Goal: Task Accomplishment & Management: Use online tool/utility

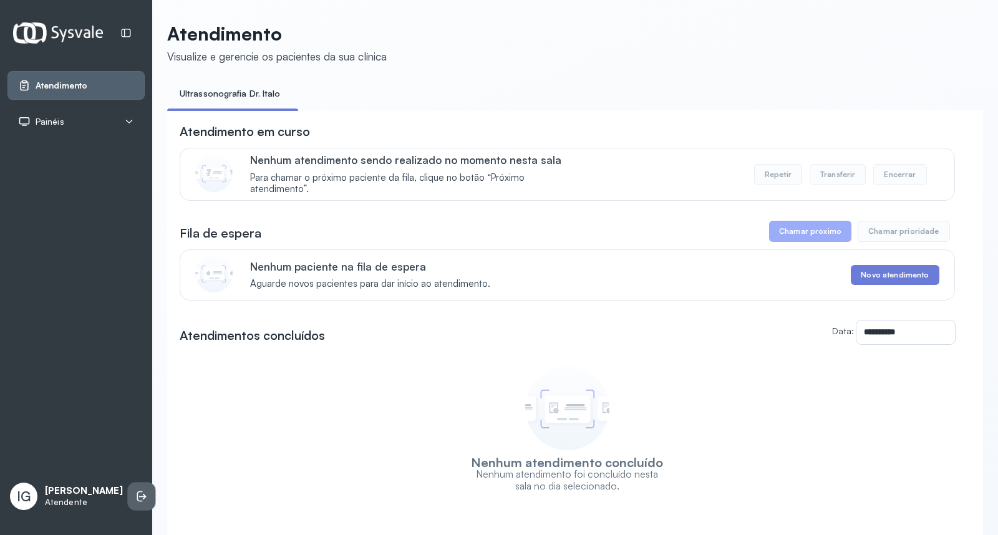
click at [135, 490] on icon at bounding box center [141, 496] width 12 height 12
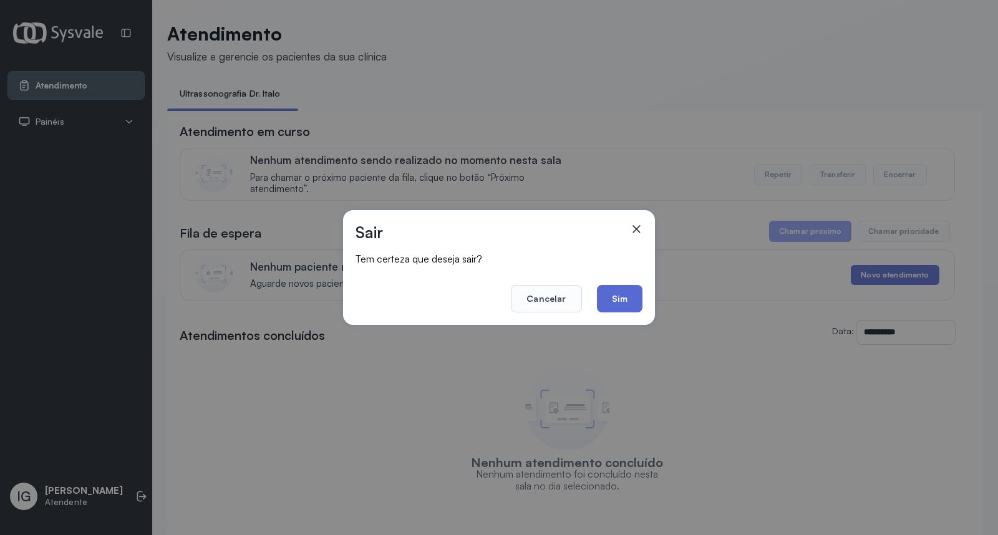
click at [611, 293] on button "Sim" at bounding box center [620, 298] width 46 height 27
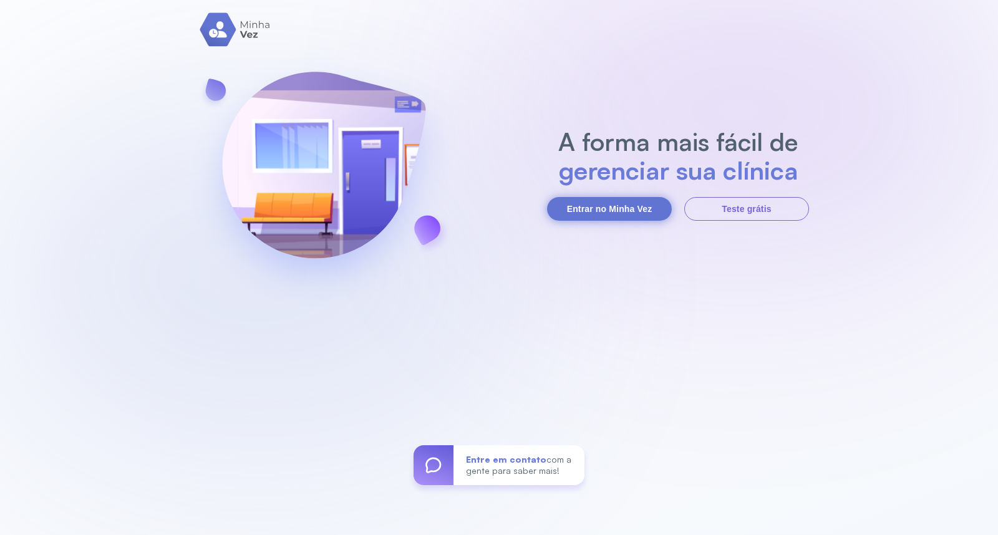
click at [619, 210] on button "Entrar no Minha Vez" at bounding box center [609, 209] width 125 height 24
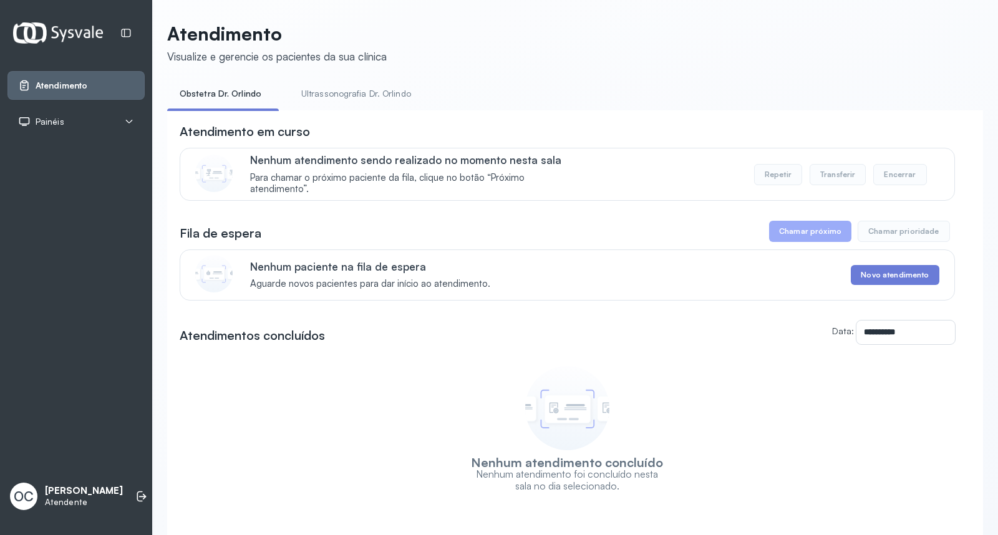
click at [377, 99] on link "Ultrassonografia Dr. Orlindo" at bounding box center [356, 94] width 135 height 21
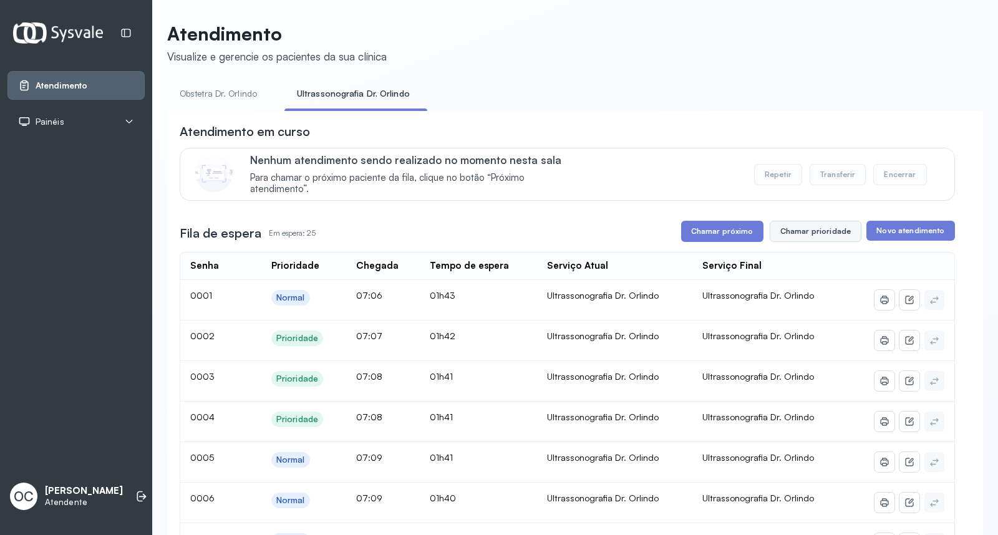
click at [818, 234] on button "Chamar prioridade" at bounding box center [816, 231] width 92 height 21
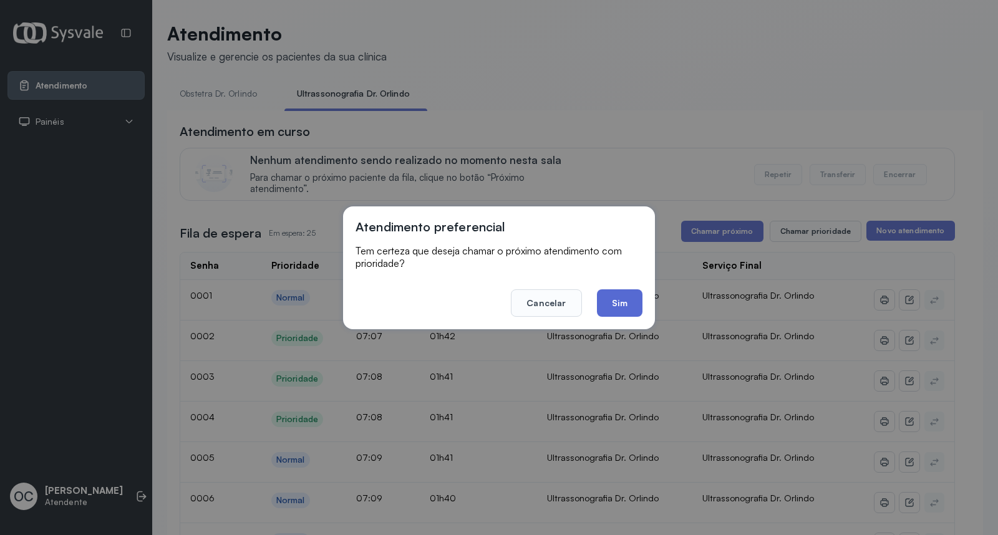
click at [626, 294] on button "Sim" at bounding box center [620, 302] width 46 height 27
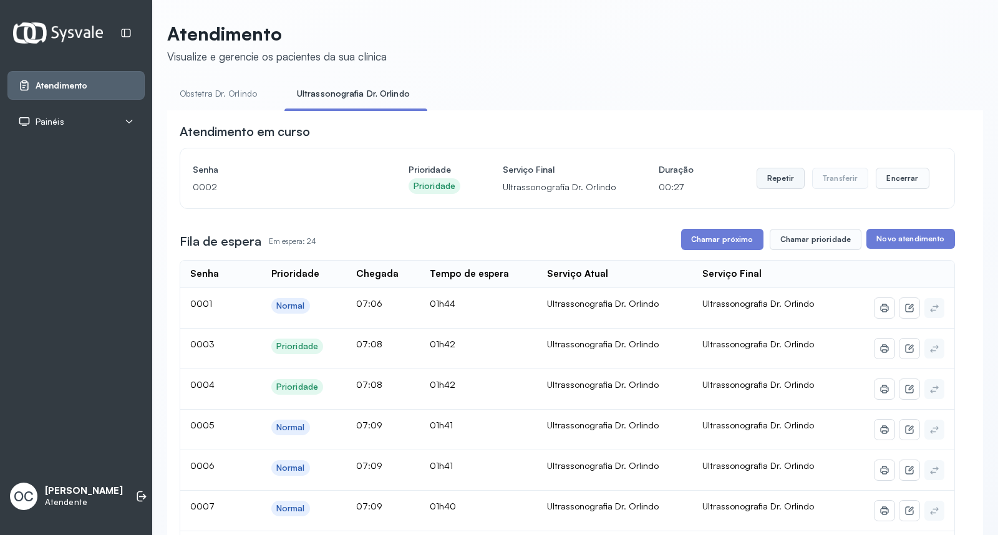
click at [768, 178] on button "Repetir" at bounding box center [781, 178] width 48 height 21
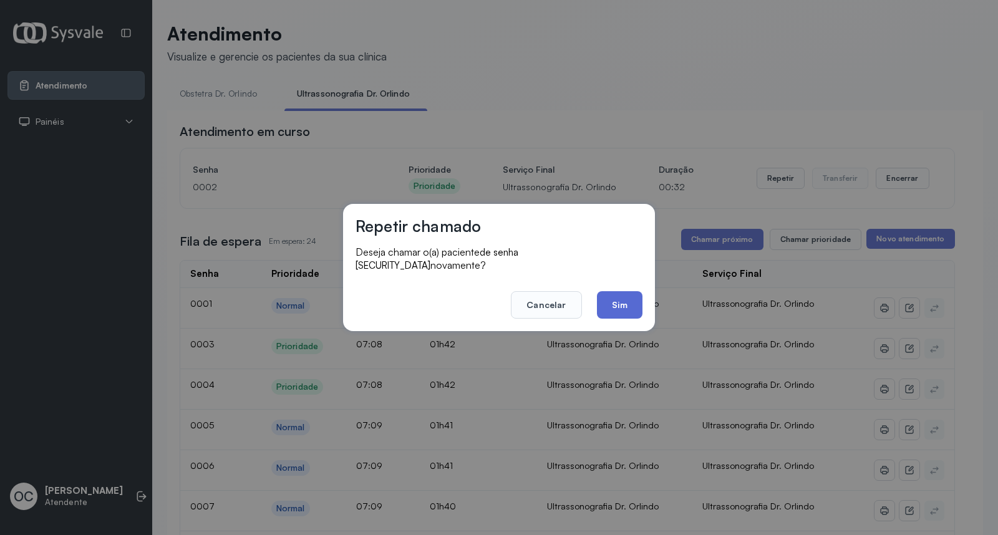
click at [615, 297] on button "Sim" at bounding box center [620, 304] width 46 height 27
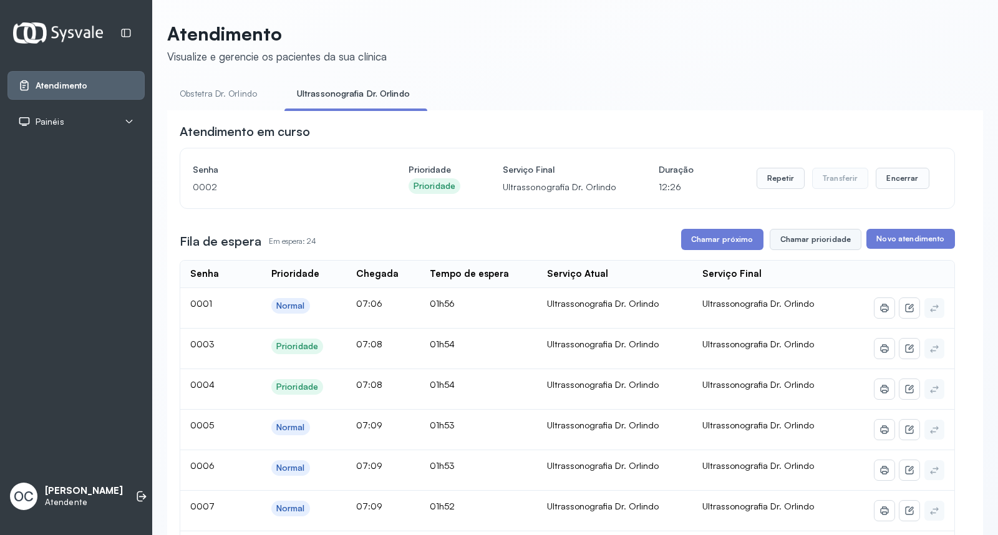
click at [808, 240] on button "Chamar prioridade" at bounding box center [816, 239] width 92 height 21
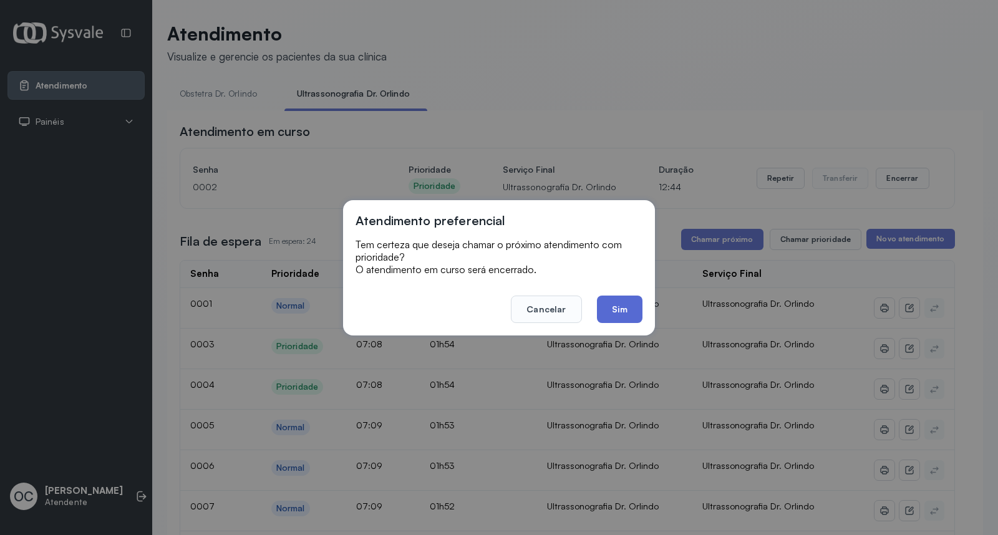
click at [614, 304] on button "Sim" at bounding box center [620, 309] width 46 height 27
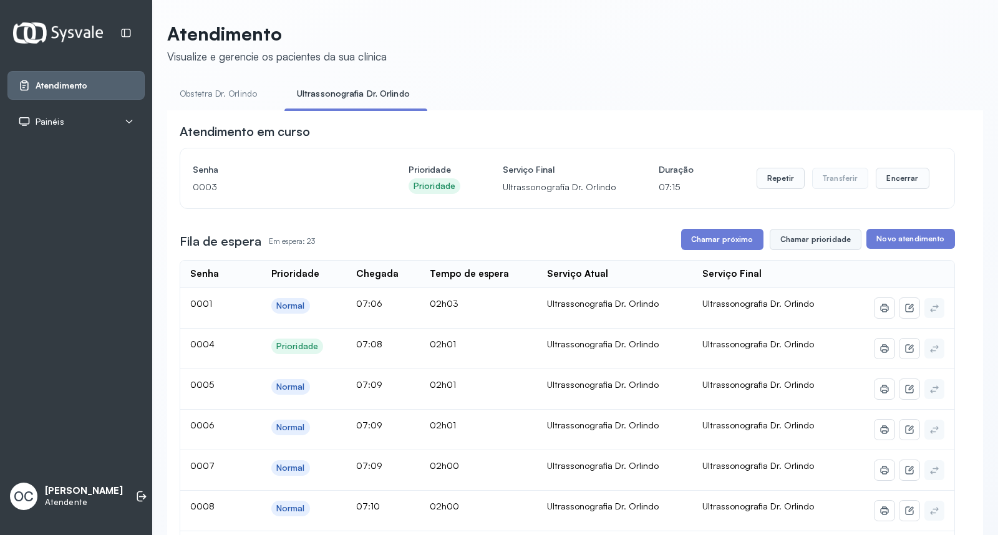
click at [820, 245] on button "Chamar prioridade" at bounding box center [816, 239] width 92 height 21
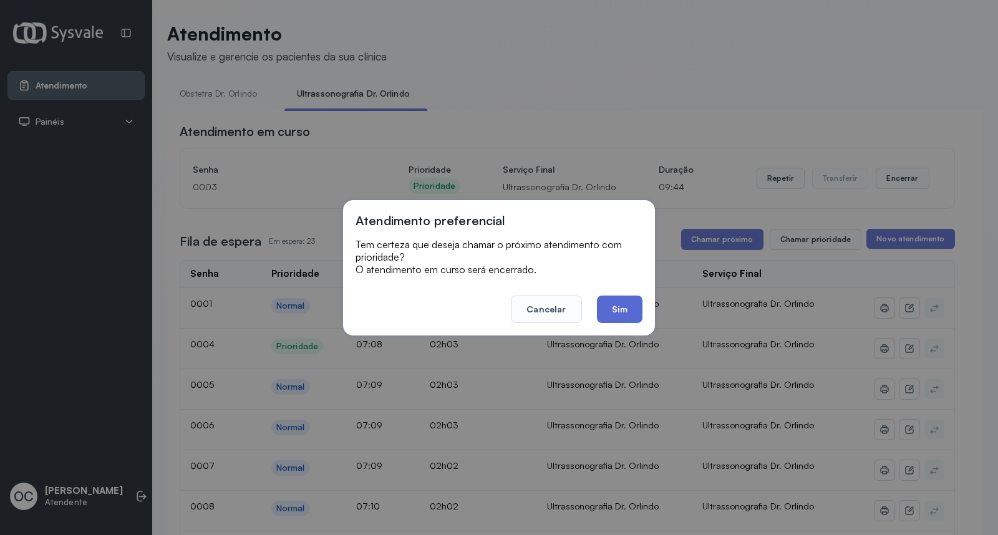
click at [615, 308] on button "Sim" at bounding box center [620, 309] width 46 height 27
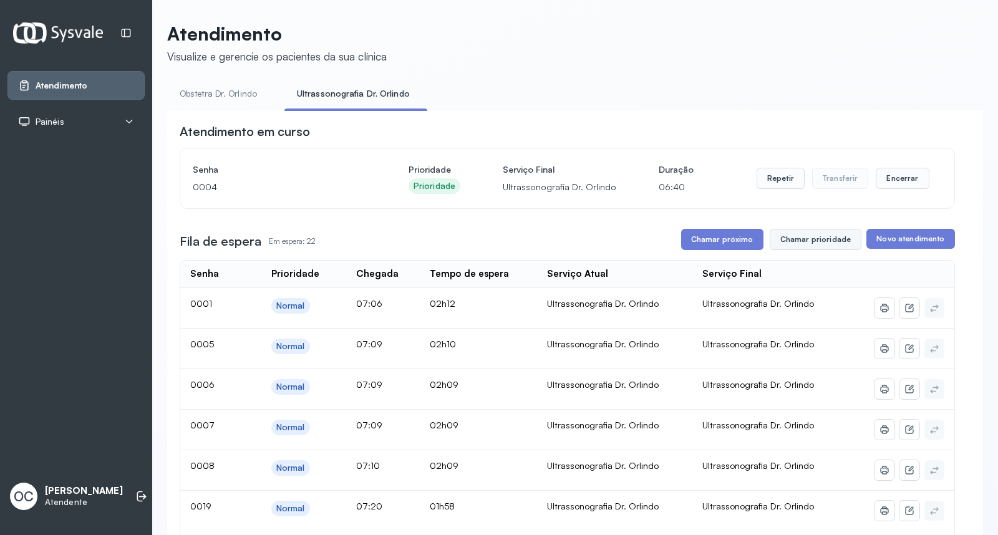
click at [796, 242] on button "Chamar prioridade" at bounding box center [816, 239] width 92 height 21
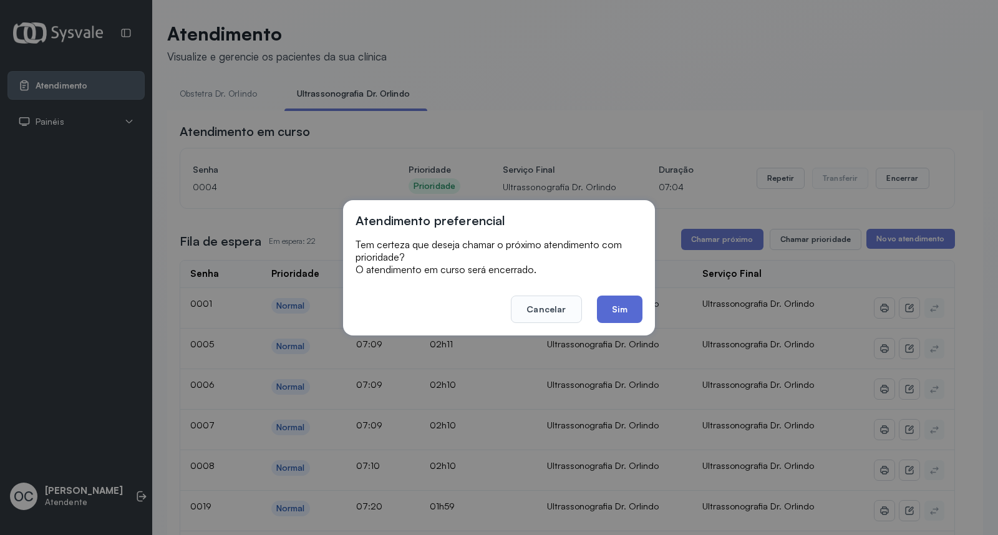
click at [621, 306] on button "Sim" at bounding box center [620, 309] width 46 height 27
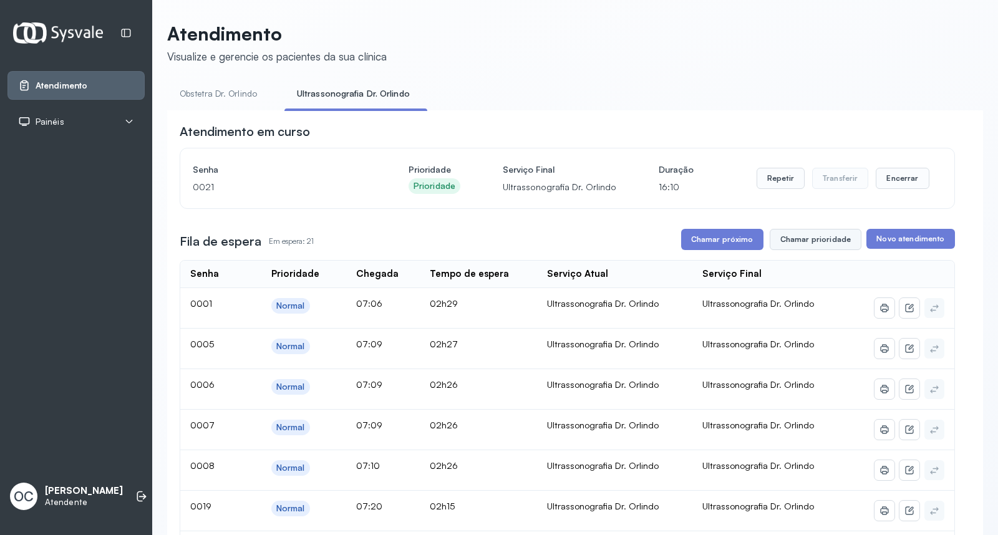
click at [815, 240] on button "Chamar prioridade" at bounding box center [816, 239] width 92 height 21
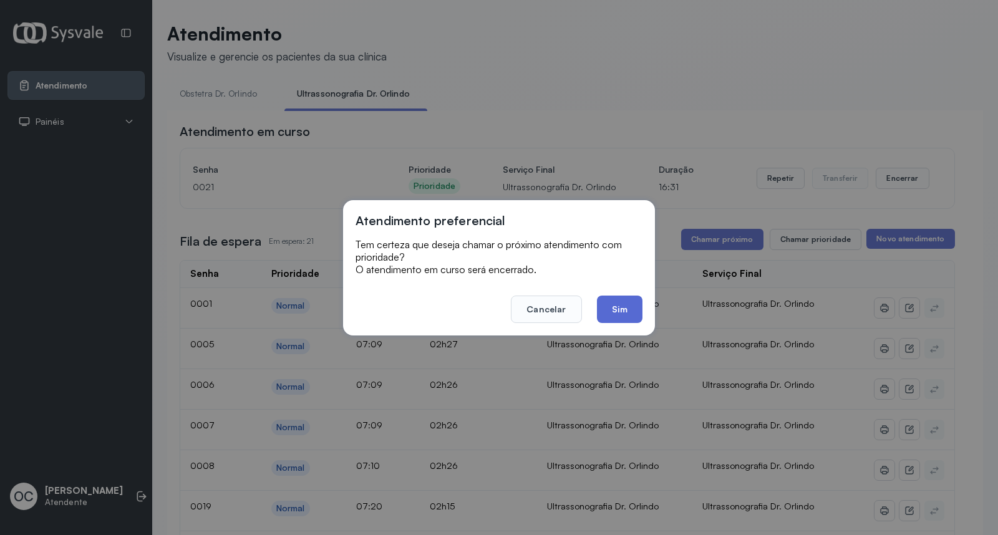
click at [616, 308] on button "Sim" at bounding box center [620, 309] width 46 height 27
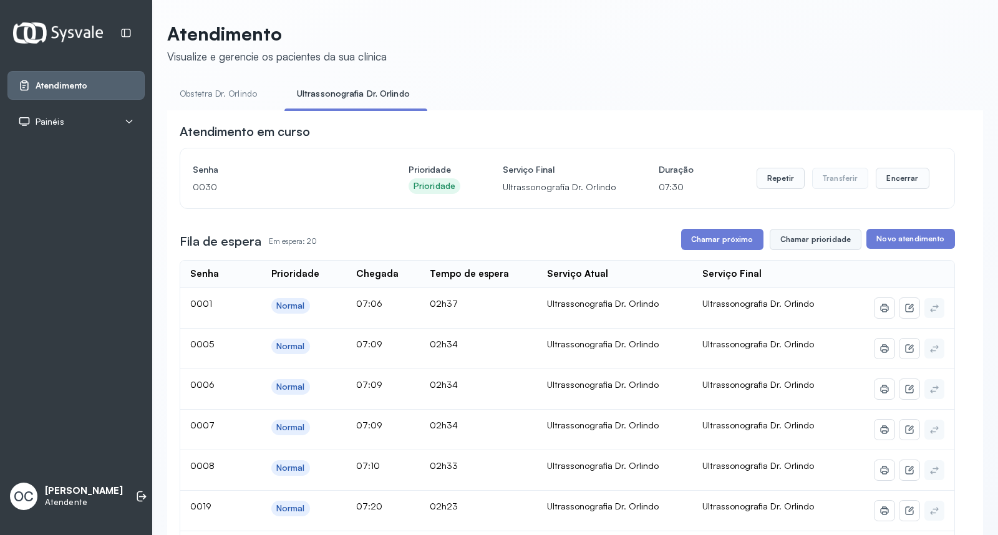
click at [813, 244] on button "Chamar prioridade" at bounding box center [816, 239] width 92 height 21
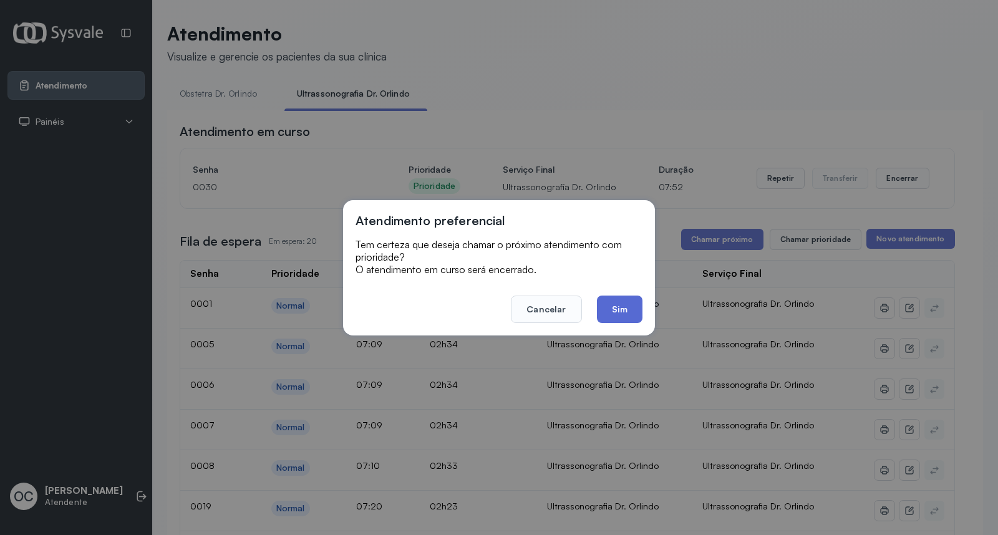
drag, startPoint x: 616, startPoint y: 314, endPoint x: 618, endPoint y: 296, distance: 18.8
click at [617, 312] on button "Sim" at bounding box center [620, 309] width 46 height 27
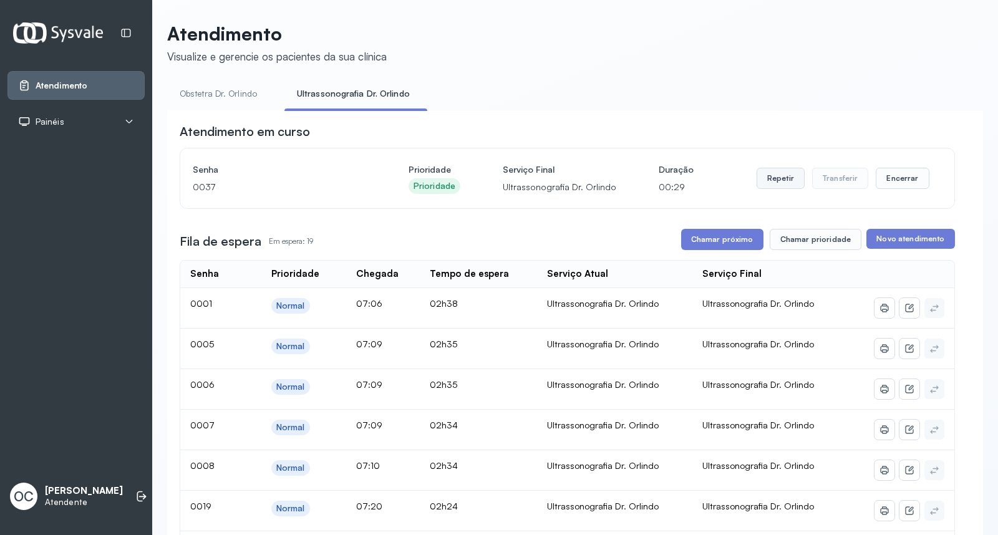
click at [772, 180] on button "Repetir" at bounding box center [781, 178] width 48 height 21
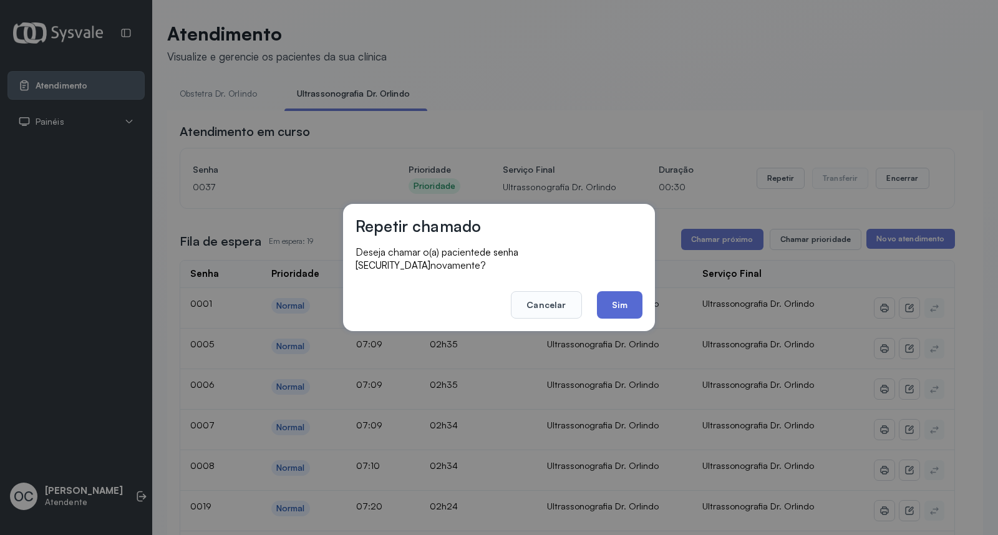
click at [613, 297] on button "Sim" at bounding box center [620, 304] width 46 height 27
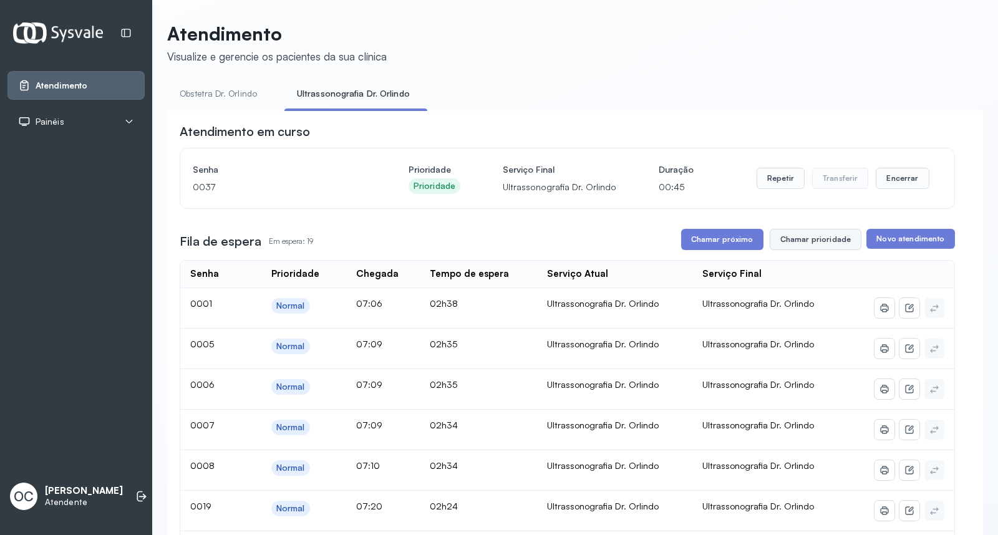
click at [800, 250] on button "Chamar prioridade" at bounding box center [816, 239] width 92 height 21
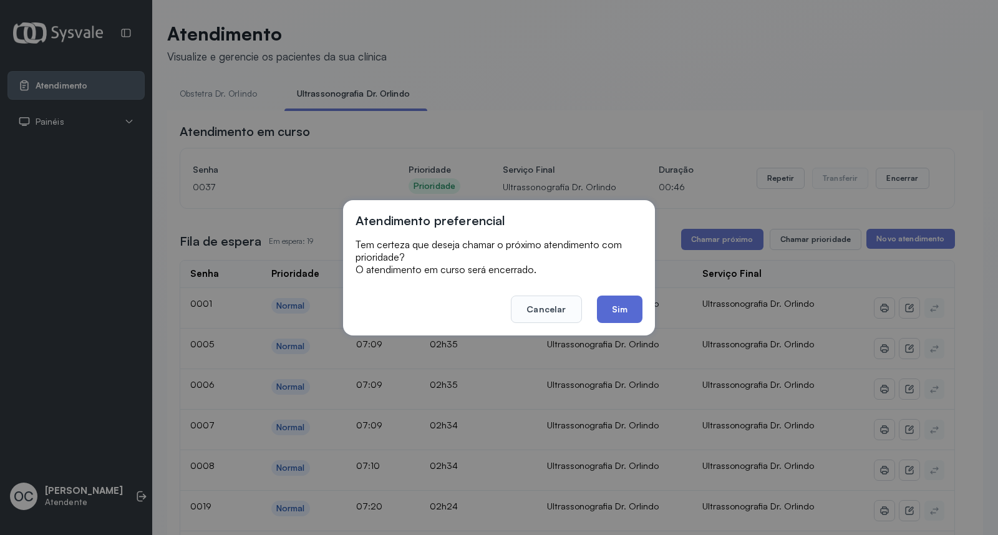
click at [619, 310] on button "Sim" at bounding box center [620, 309] width 46 height 27
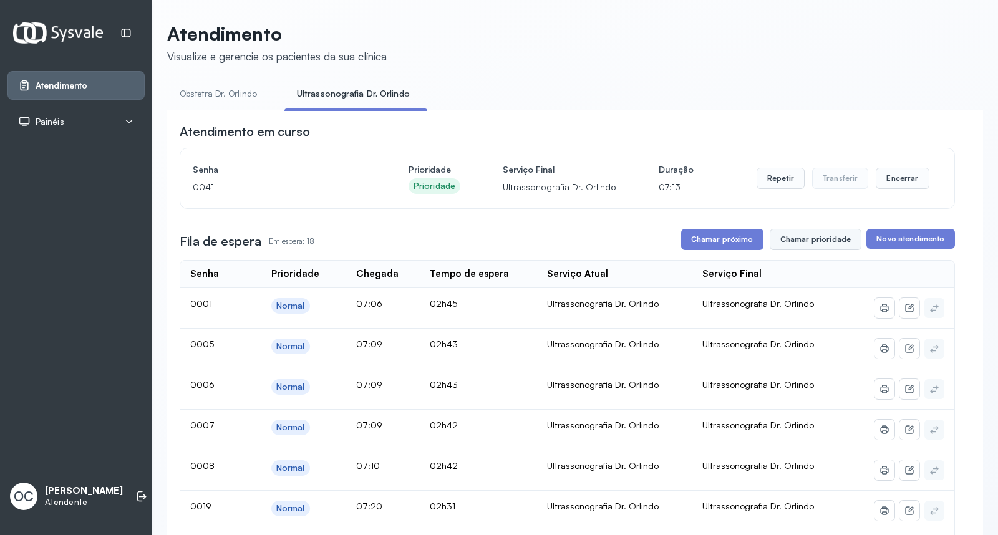
click at [800, 239] on button "Chamar prioridade" at bounding box center [816, 239] width 92 height 21
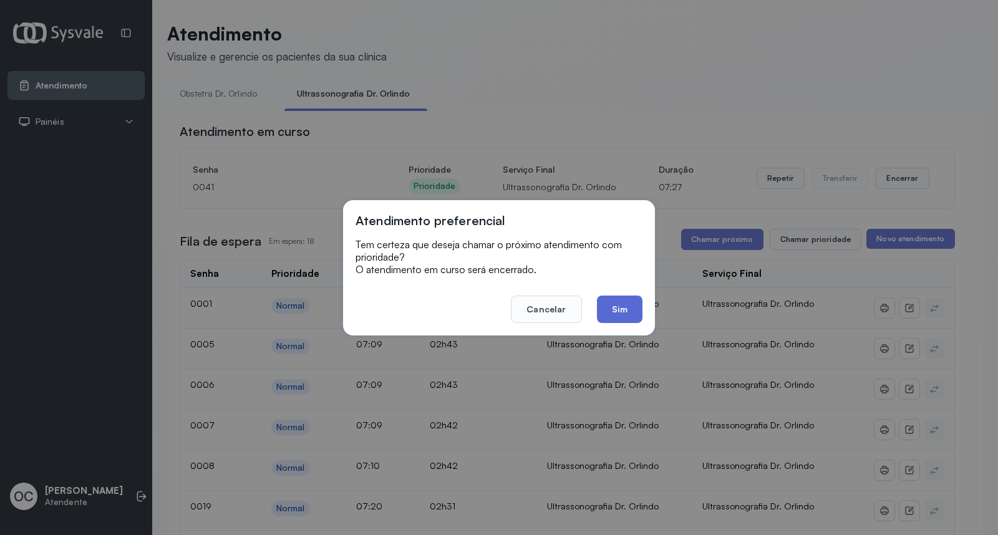
click at [626, 306] on button "Sim" at bounding box center [620, 309] width 46 height 27
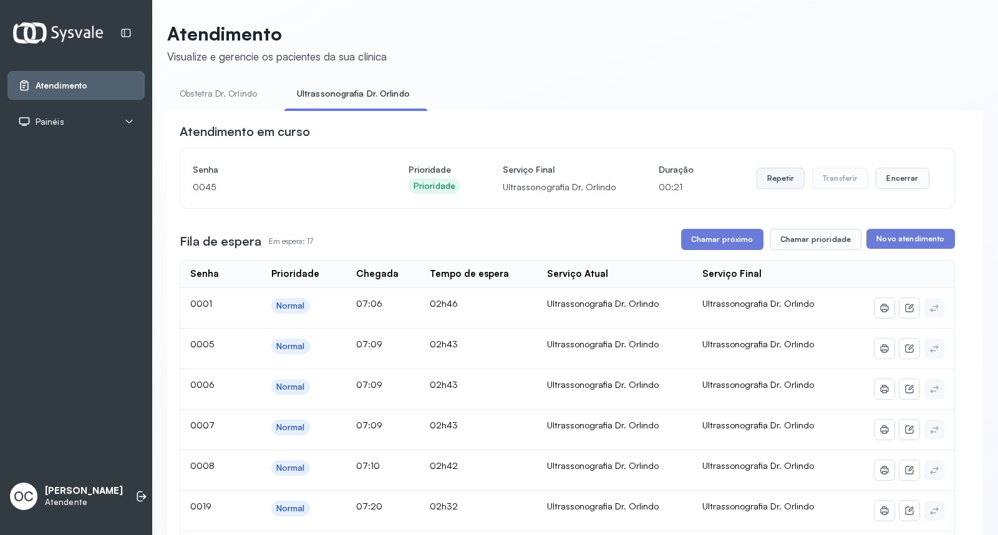
click at [782, 177] on button "Repetir" at bounding box center [781, 178] width 48 height 21
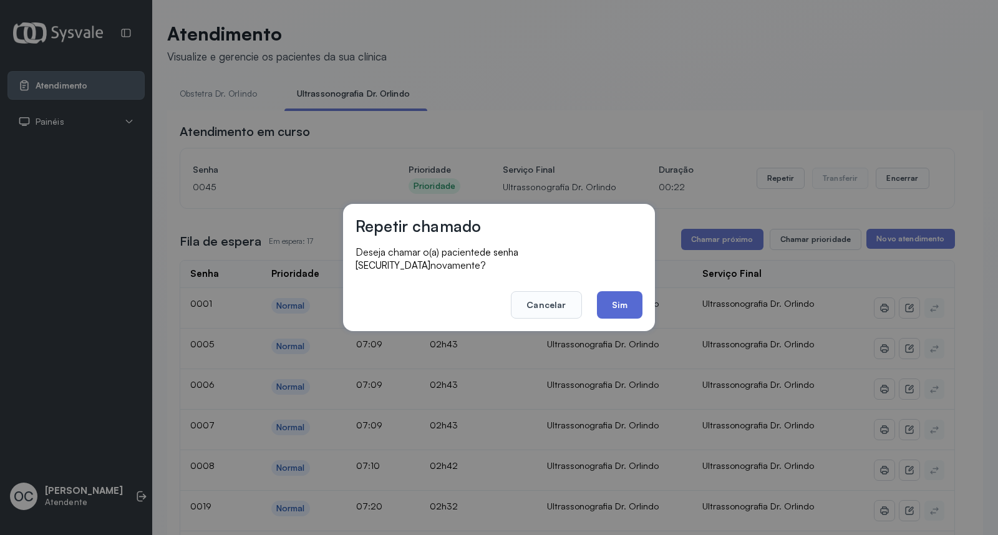
click at [619, 302] on button "Sim" at bounding box center [620, 304] width 46 height 27
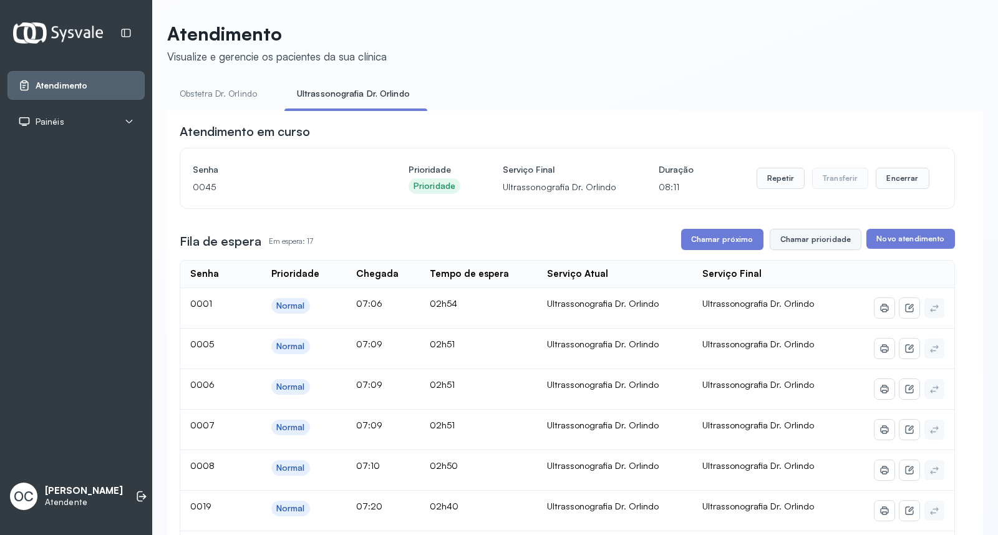
click at [791, 240] on button "Chamar prioridade" at bounding box center [816, 239] width 92 height 21
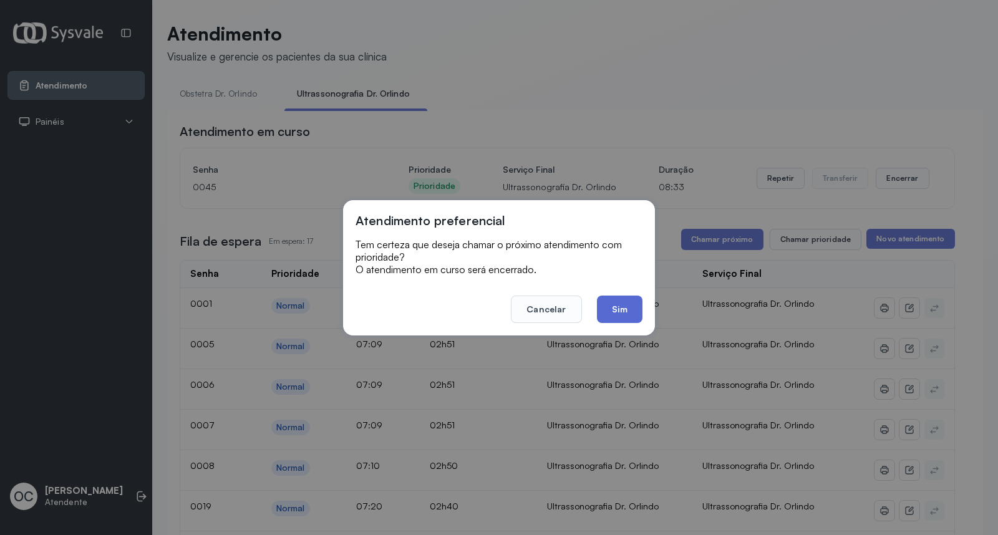
click at [626, 302] on button "Sim" at bounding box center [620, 309] width 46 height 27
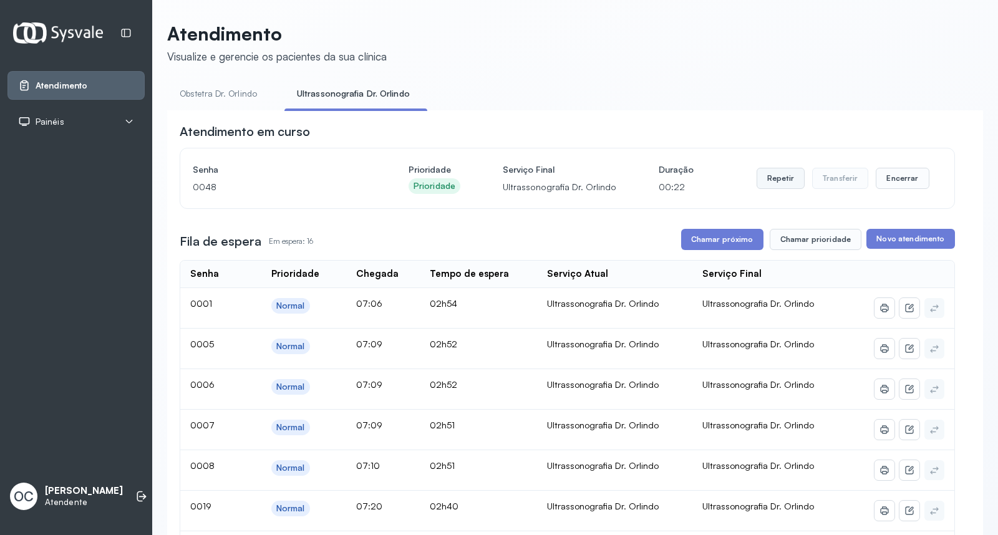
click at [778, 181] on button "Repetir" at bounding box center [781, 178] width 48 height 21
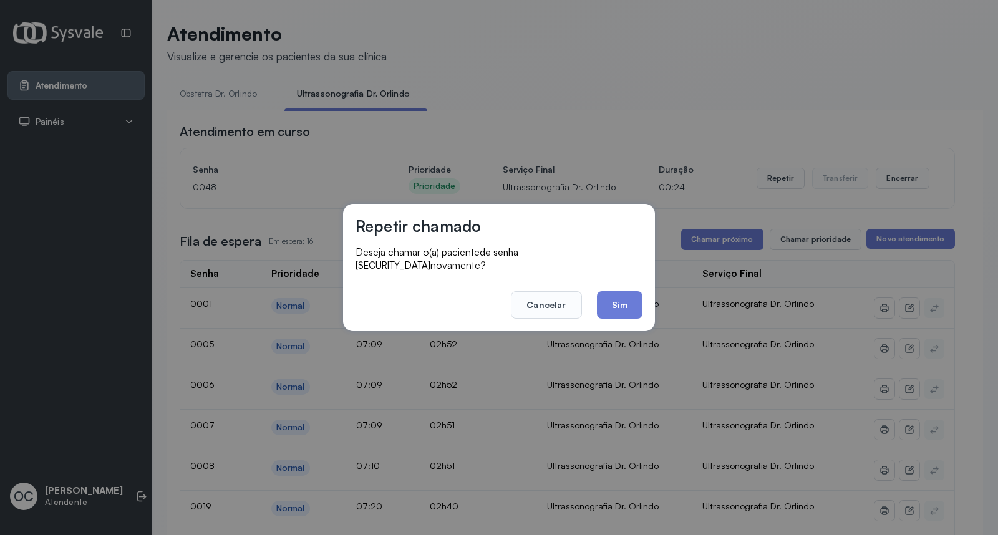
click at [619, 67] on div "Repetir chamado Deseja chamar o(a) paciente de senha [SECURITY_DATA] novamente?…" at bounding box center [499, 267] width 998 height 535
click at [552, 302] on button "Cancelar" at bounding box center [546, 304] width 70 height 27
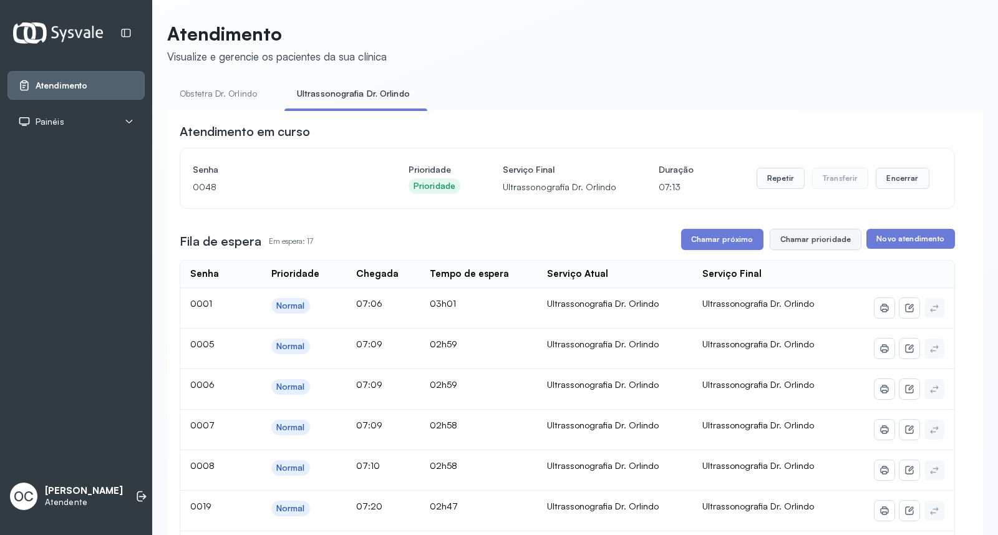
click at [815, 235] on button "Chamar prioridade" at bounding box center [816, 239] width 92 height 21
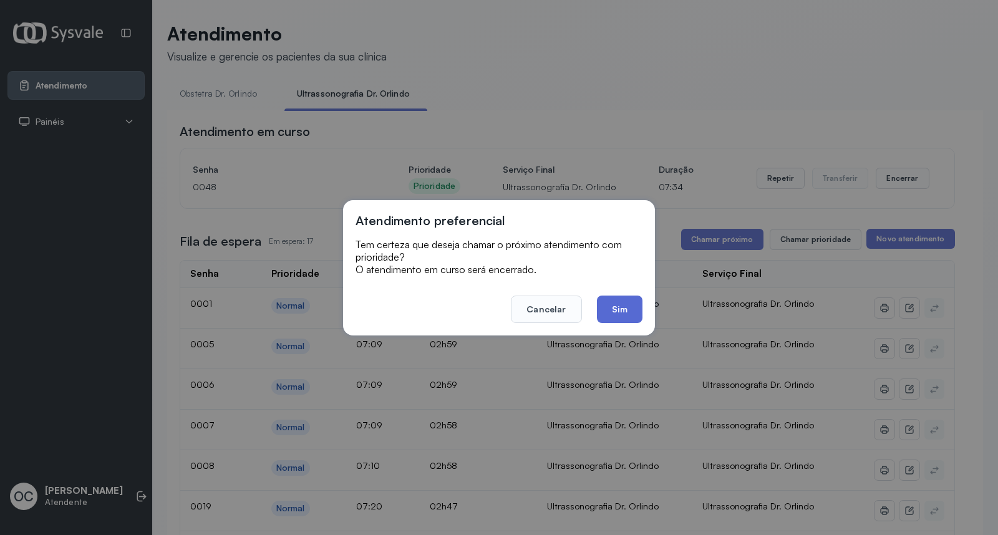
click at [614, 304] on button "Sim" at bounding box center [620, 309] width 46 height 27
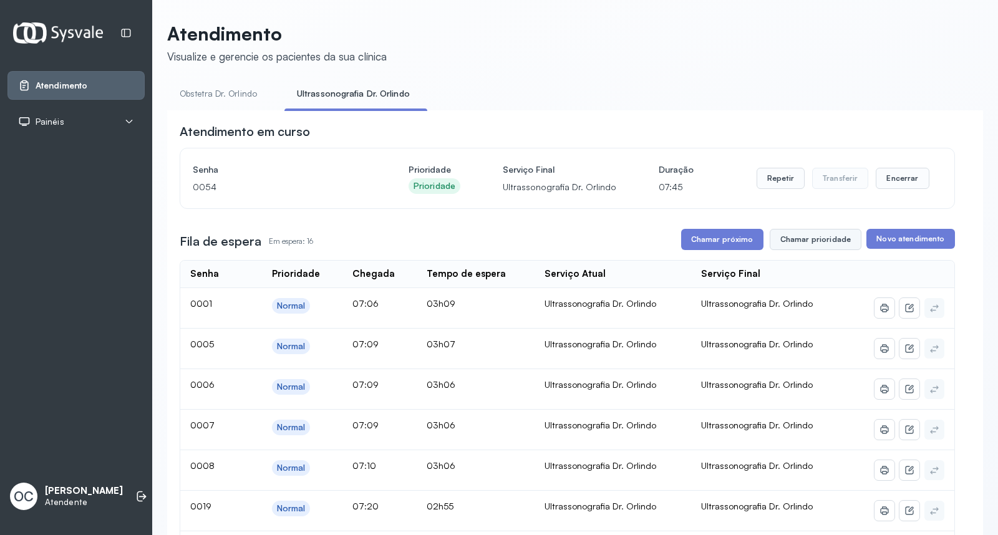
click at [809, 245] on button "Chamar prioridade" at bounding box center [816, 239] width 92 height 21
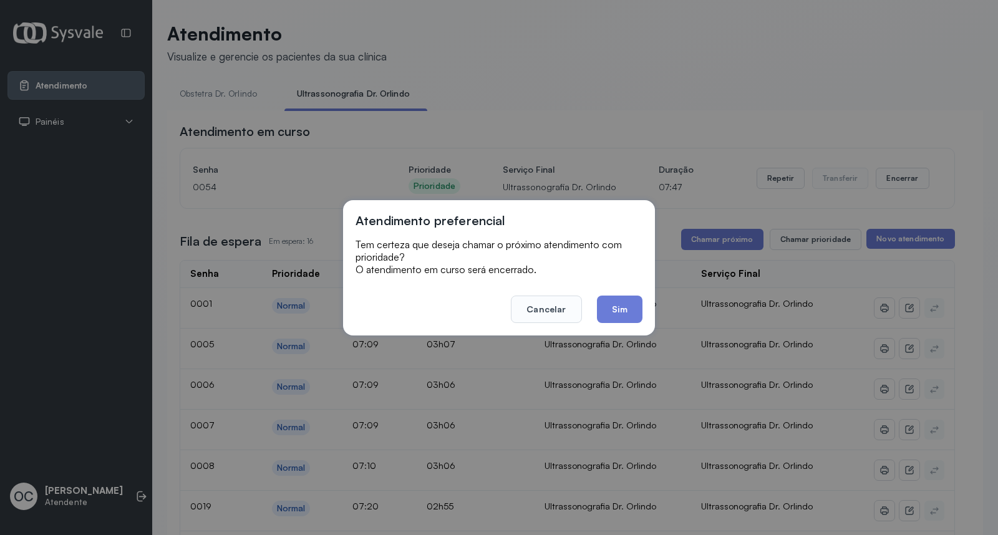
click at [639, 89] on div "Atendimento preferencial Tem certeza que deseja chamar o próximo atendimento co…" at bounding box center [499, 267] width 998 height 535
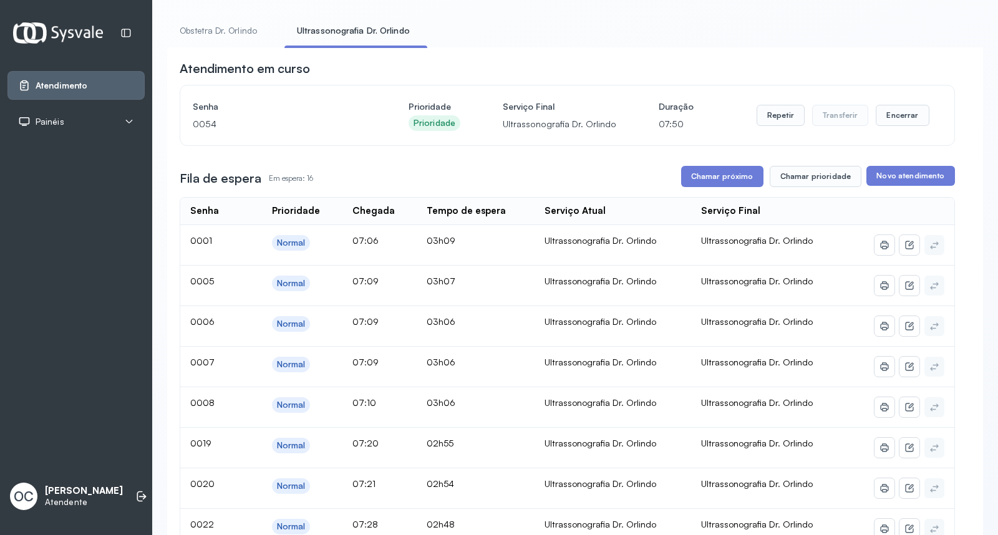
scroll to position [60, 0]
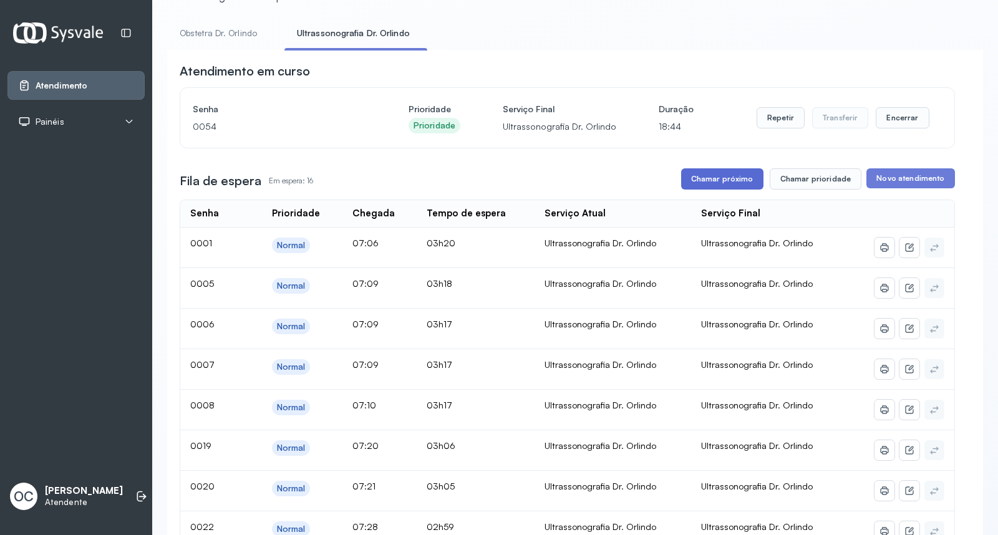
click at [744, 175] on button "Chamar próximo" at bounding box center [722, 178] width 82 height 21
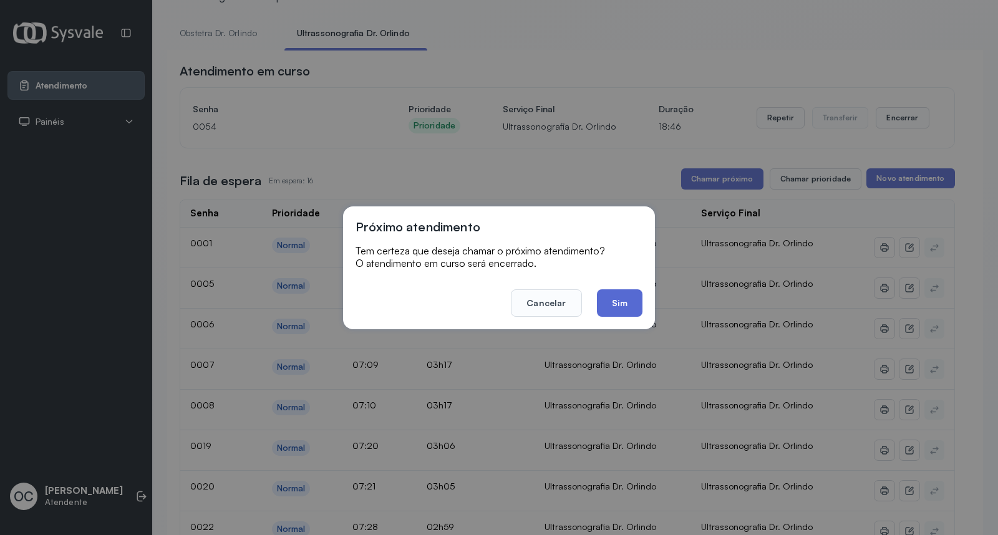
click at [620, 299] on button "Sim" at bounding box center [620, 302] width 46 height 27
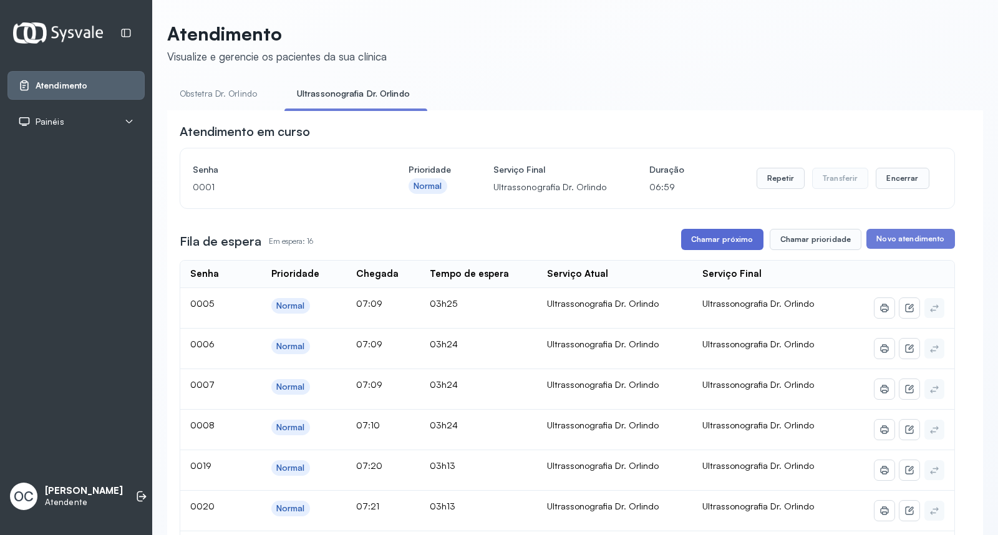
click at [733, 245] on button "Chamar próximo" at bounding box center [722, 239] width 82 height 21
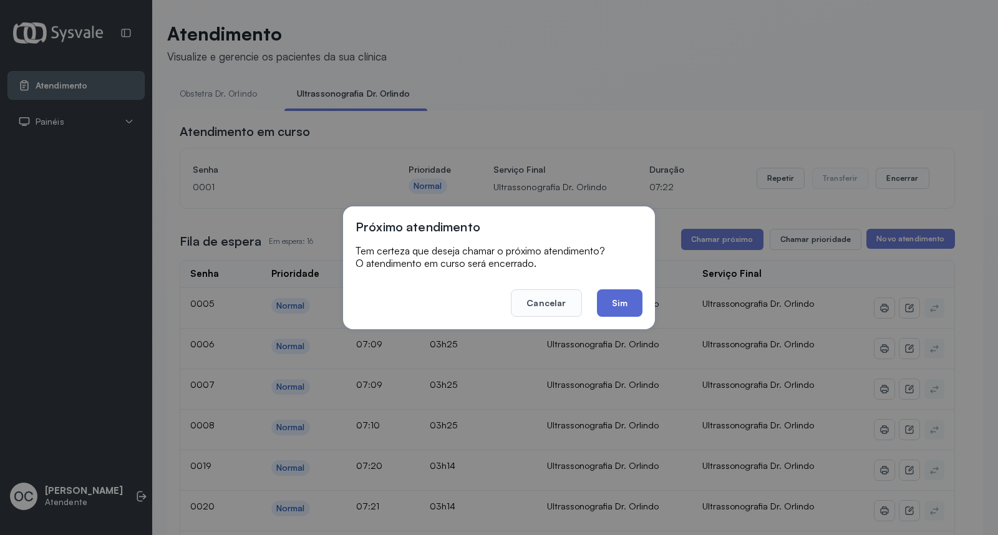
click at [621, 306] on button "Sim" at bounding box center [620, 302] width 46 height 27
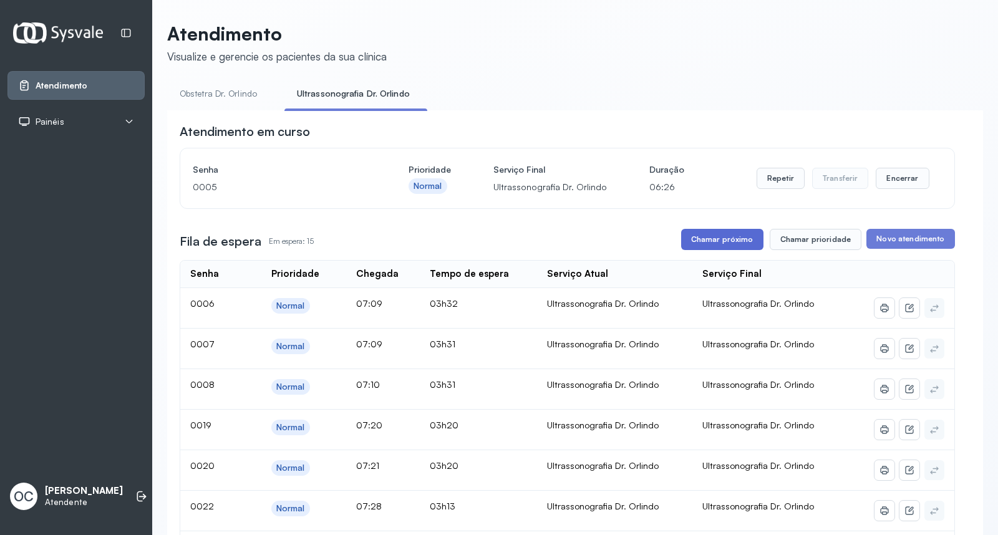
click at [694, 244] on button "Chamar próximo" at bounding box center [722, 239] width 82 height 21
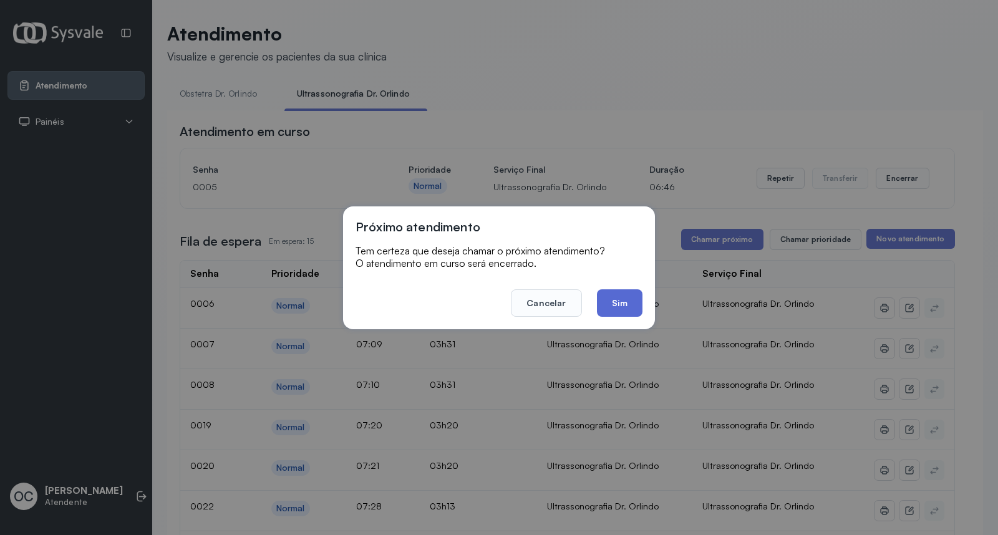
click at [621, 301] on button "Sim" at bounding box center [620, 302] width 46 height 27
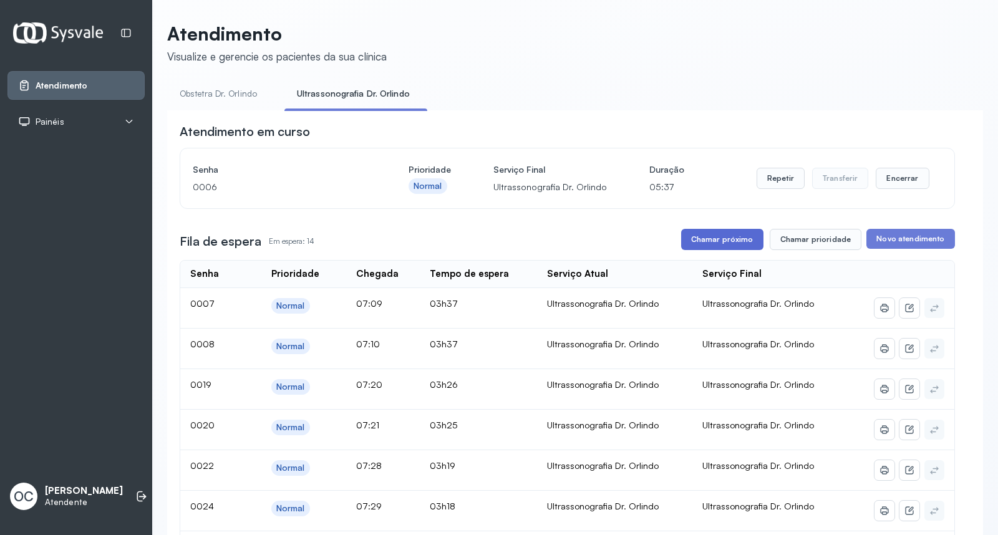
click at [704, 242] on button "Chamar próximo" at bounding box center [722, 239] width 82 height 21
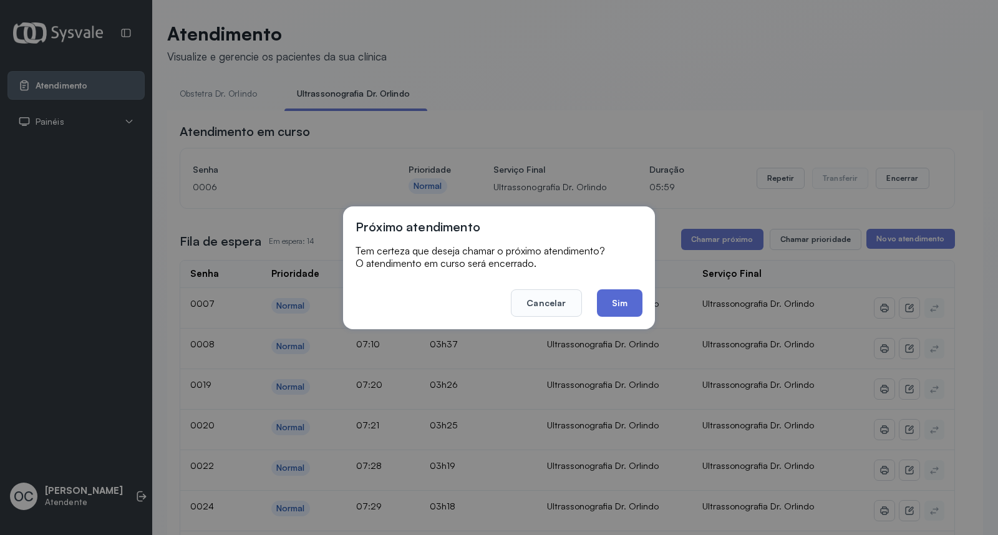
click at [616, 301] on button "Sim" at bounding box center [620, 302] width 46 height 27
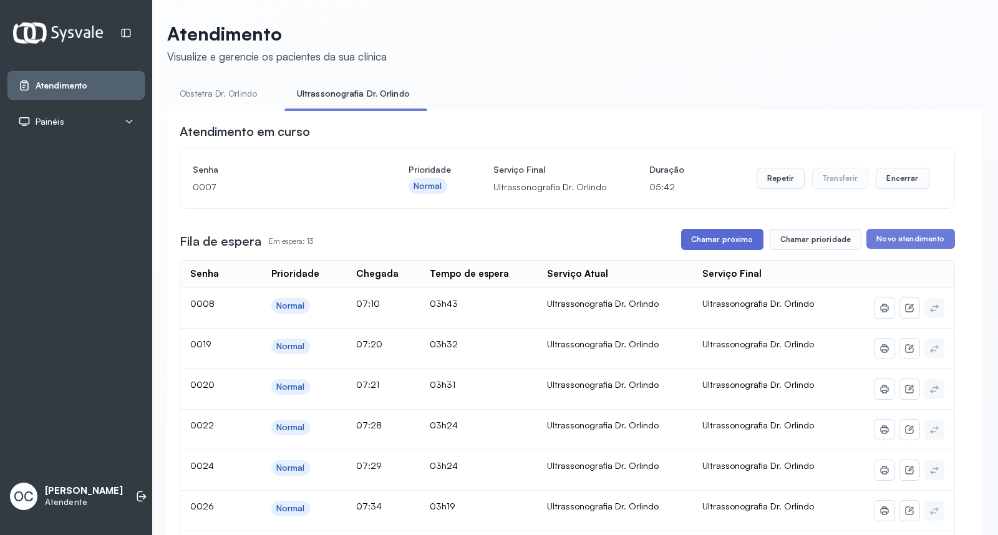
click at [700, 246] on button "Chamar próximo" at bounding box center [722, 239] width 82 height 21
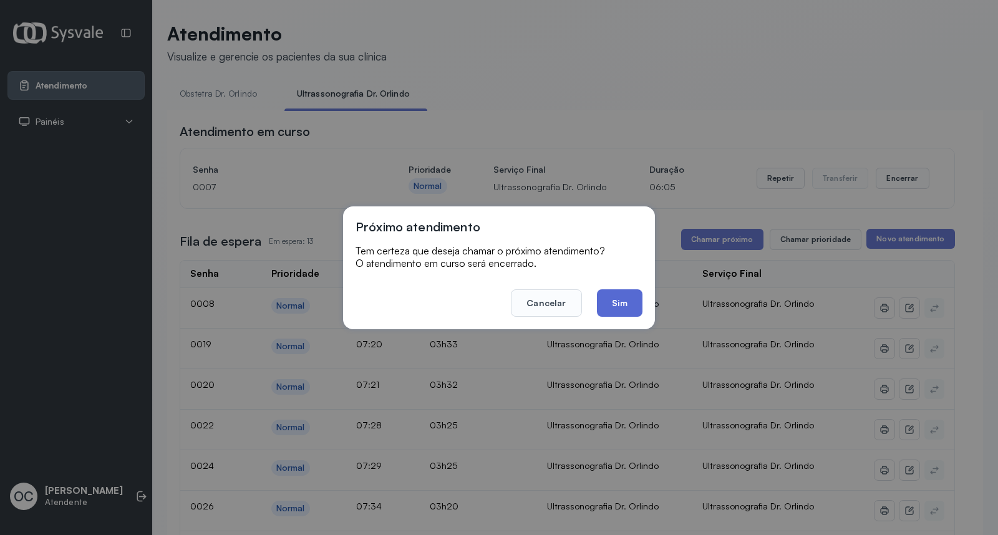
click at [624, 301] on button "Sim" at bounding box center [620, 302] width 46 height 27
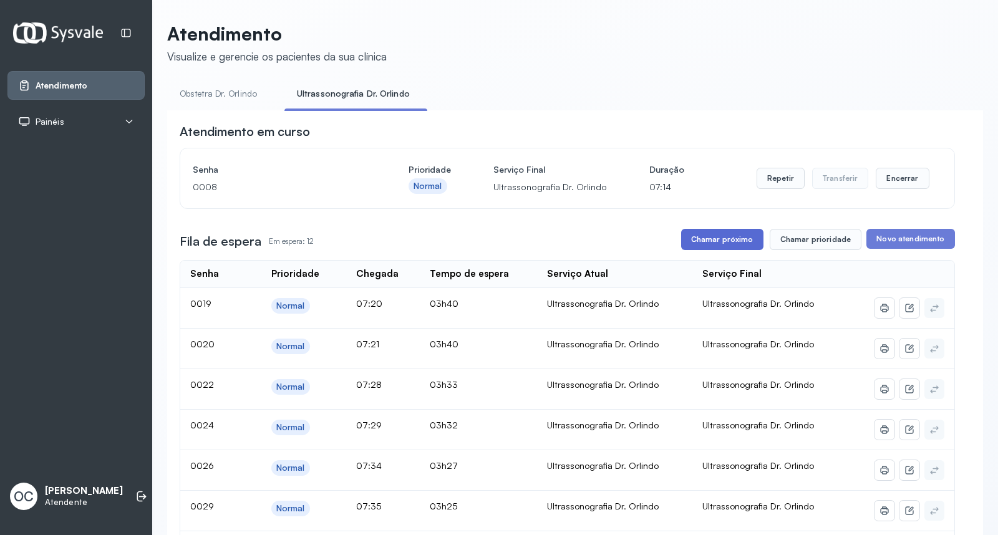
click at [694, 239] on button "Chamar próximo" at bounding box center [722, 239] width 82 height 21
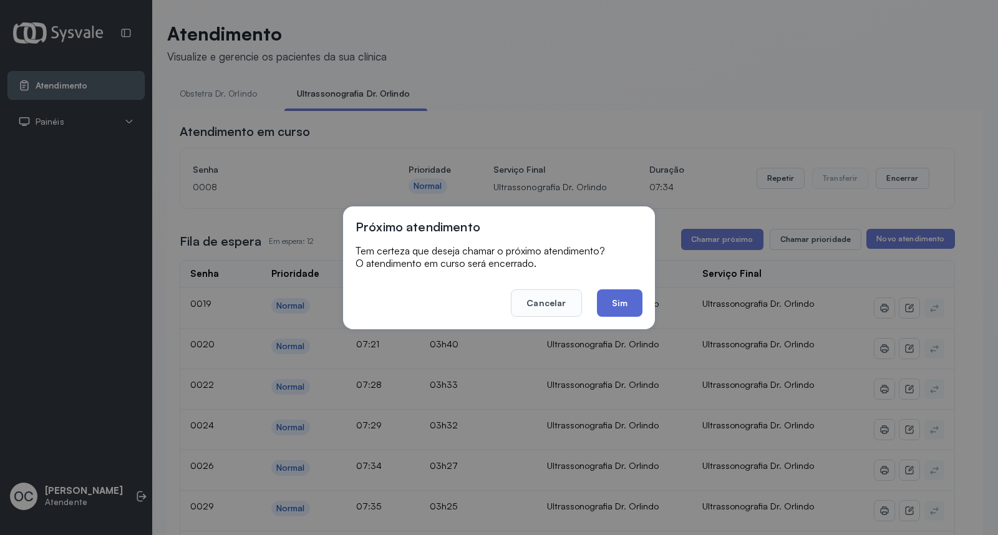
click at [622, 295] on button "Sim" at bounding box center [620, 302] width 46 height 27
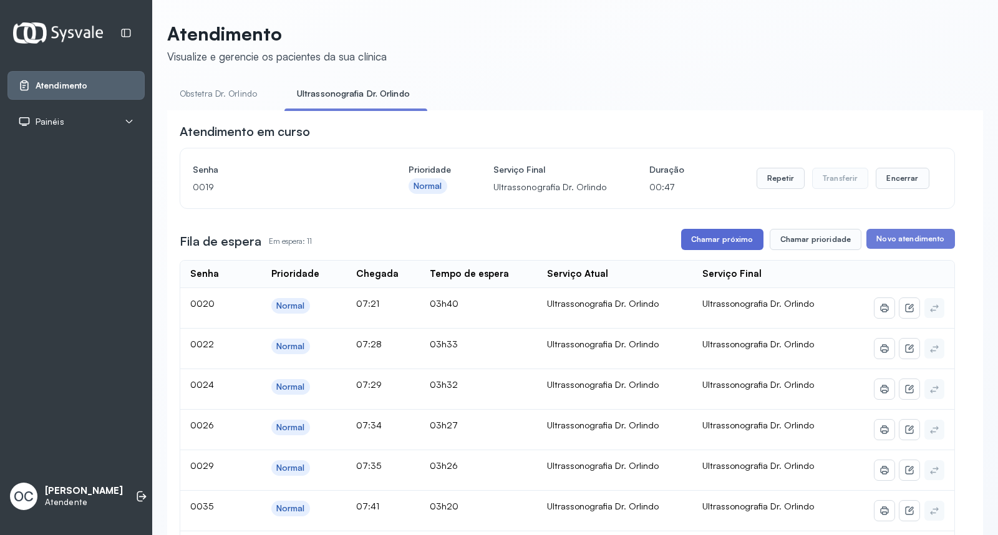
click at [704, 237] on button "Chamar próximo" at bounding box center [722, 239] width 82 height 21
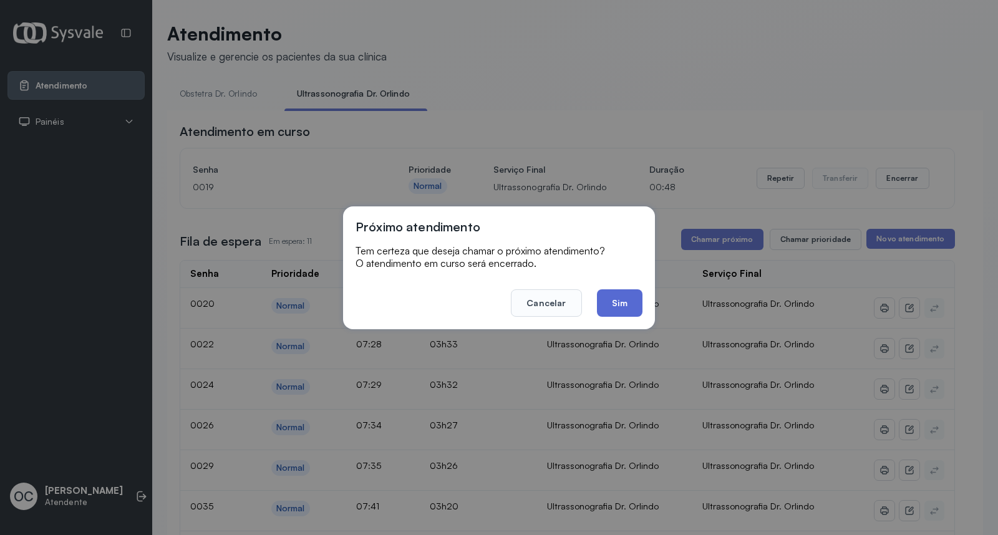
click at [617, 300] on button "Sim" at bounding box center [620, 302] width 46 height 27
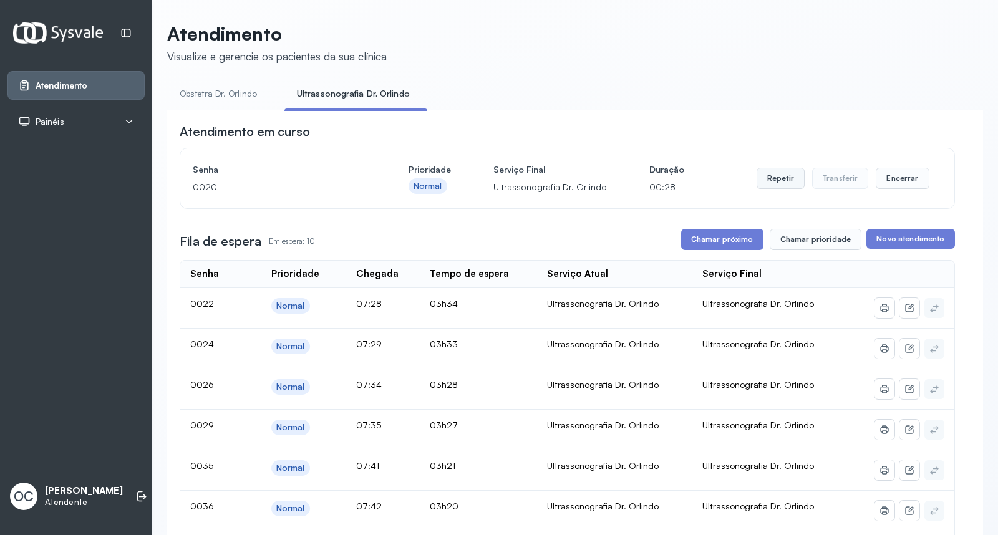
click at [772, 179] on button "Repetir" at bounding box center [781, 178] width 48 height 21
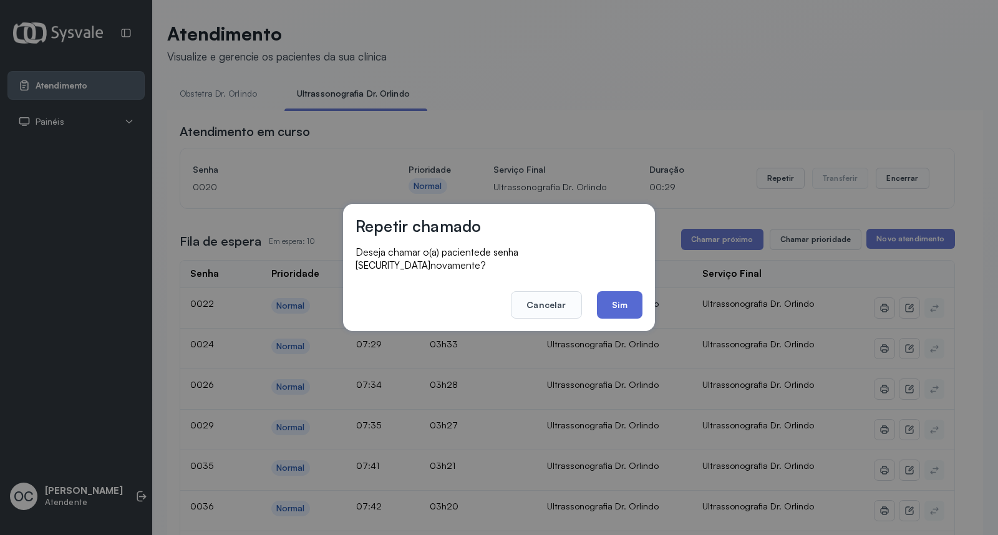
click at [621, 294] on button "Sim" at bounding box center [620, 304] width 46 height 27
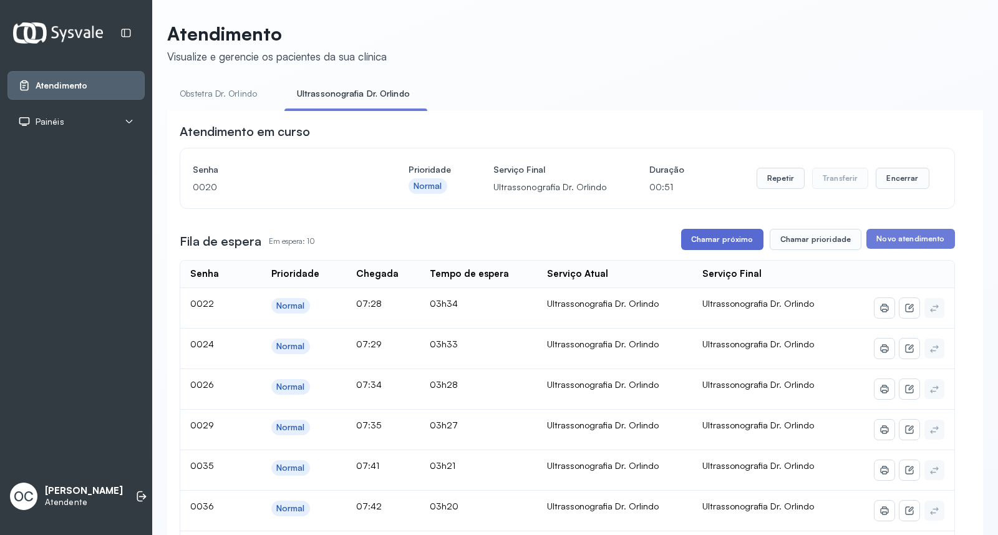
click at [702, 237] on button "Chamar próximo" at bounding box center [722, 239] width 82 height 21
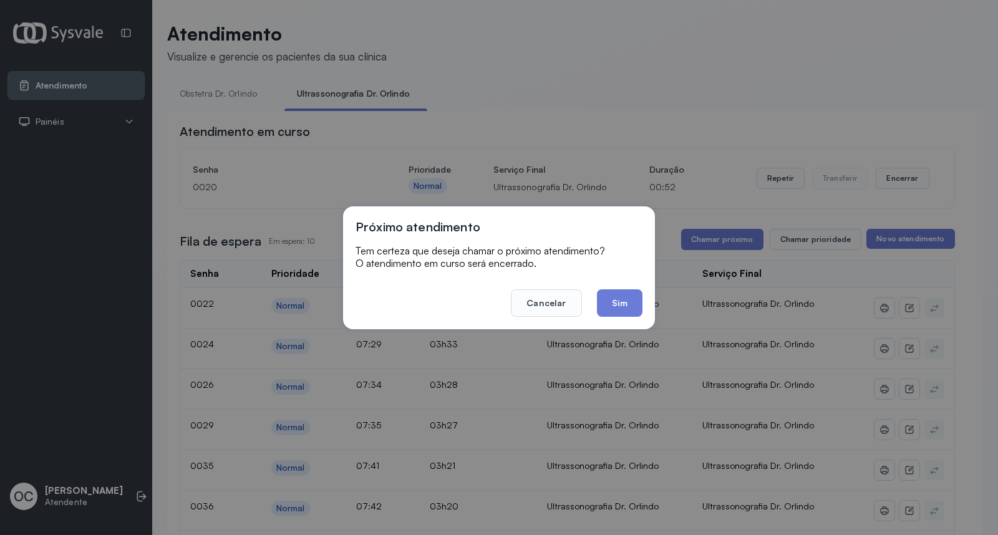
click at [621, 306] on button "Sim" at bounding box center [620, 302] width 46 height 27
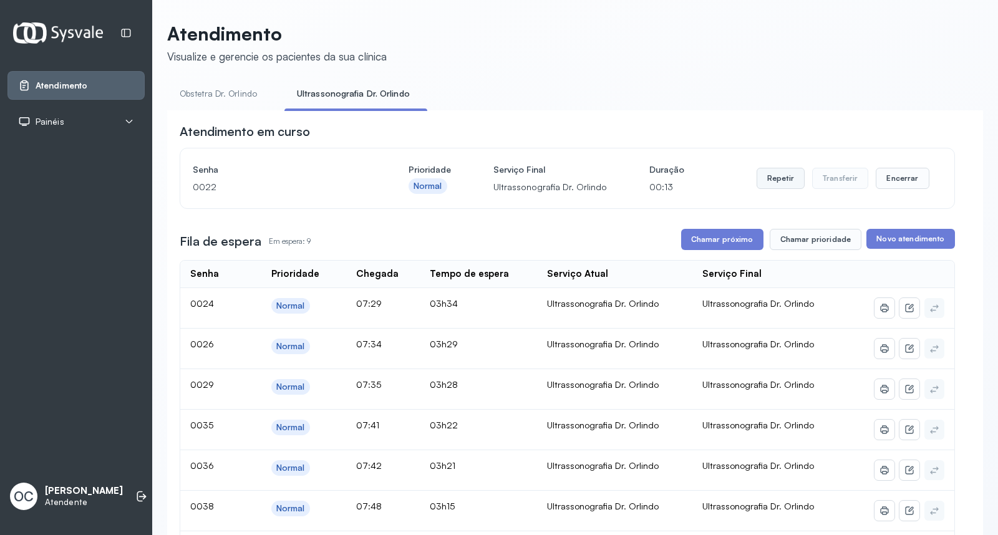
click at [780, 180] on button "Repetir" at bounding box center [781, 178] width 48 height 21
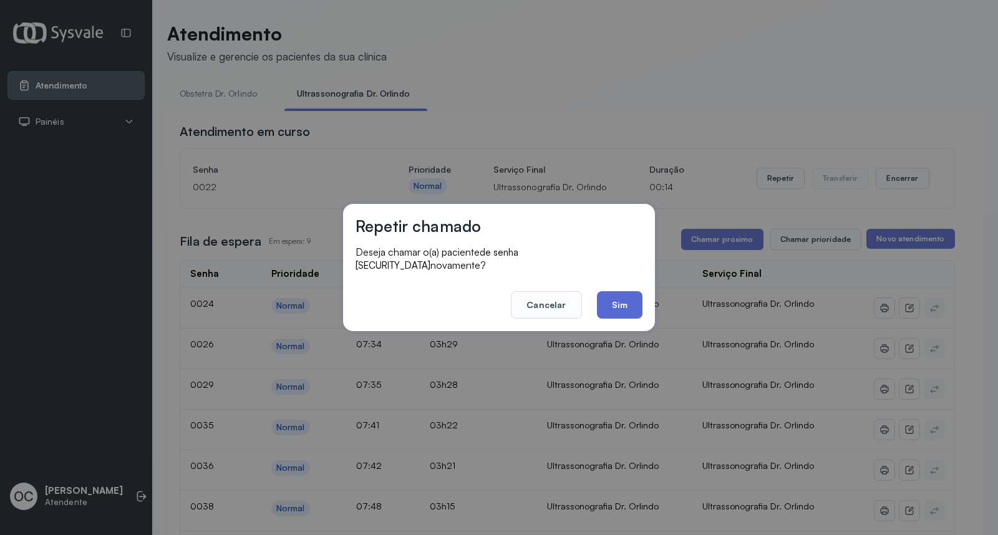
click at [621, 302] on button "Sim" at bounding box center [620, 304] width 46 height 27
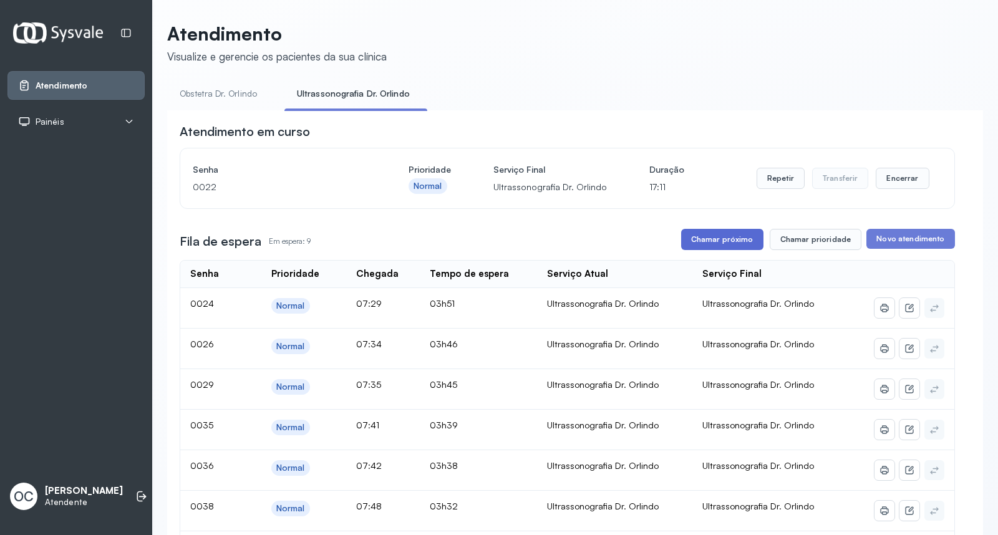
click at [724, 235] on button "Chamar próximo" at bounding box center [722, 239] width 82 height 21
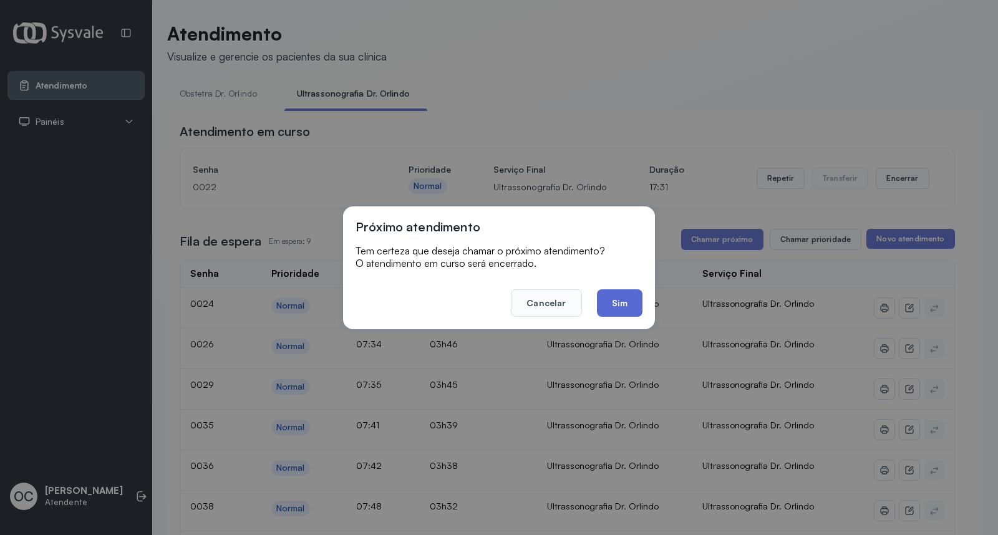
click at [619, 307] on button "Sim" at bounding box center [620, 302] width 46 height 27
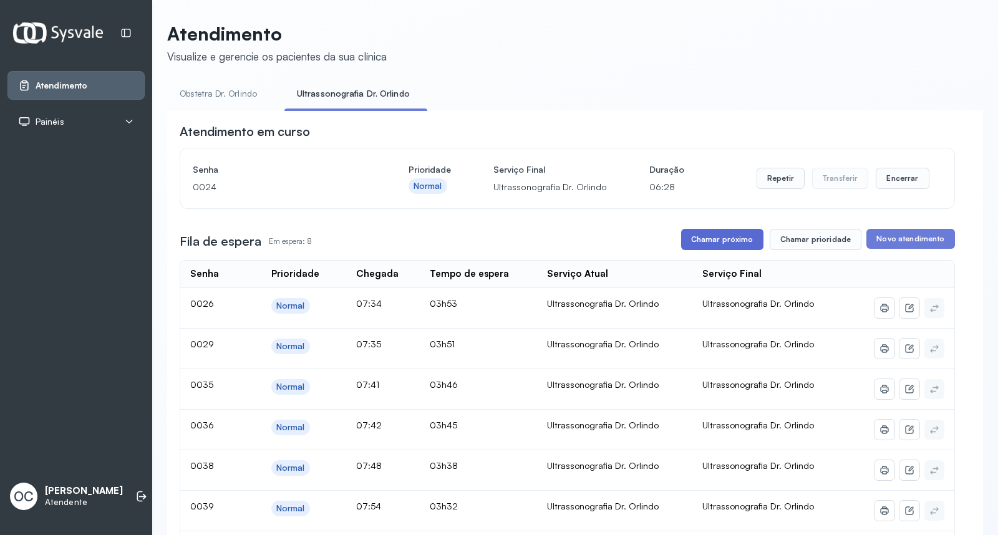
click at [724, 250] on button "Chamar próximo" at bounding box center [722, 239] width 82 height 21
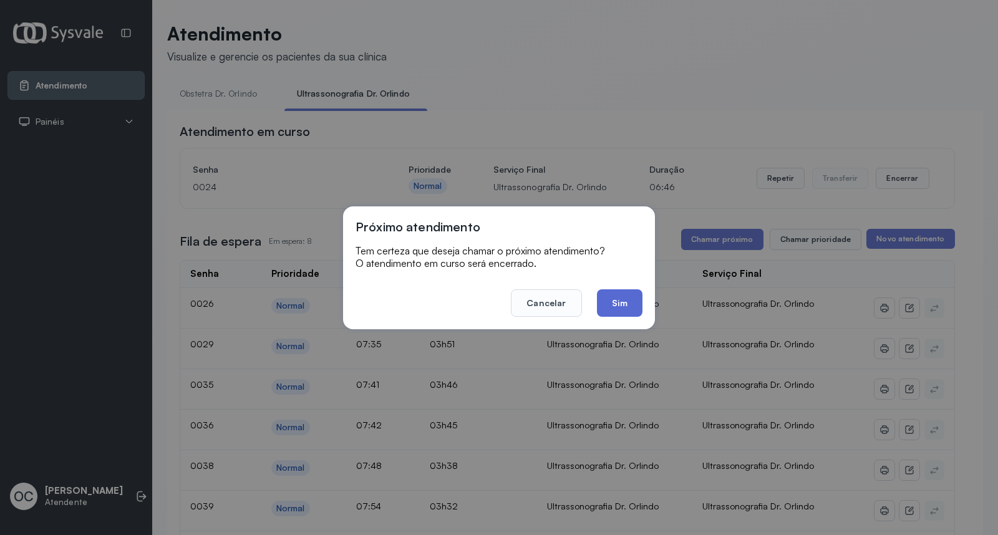
click at [624, 302] on button "Sim" at bounding box center [620, 302] width 46 height 27
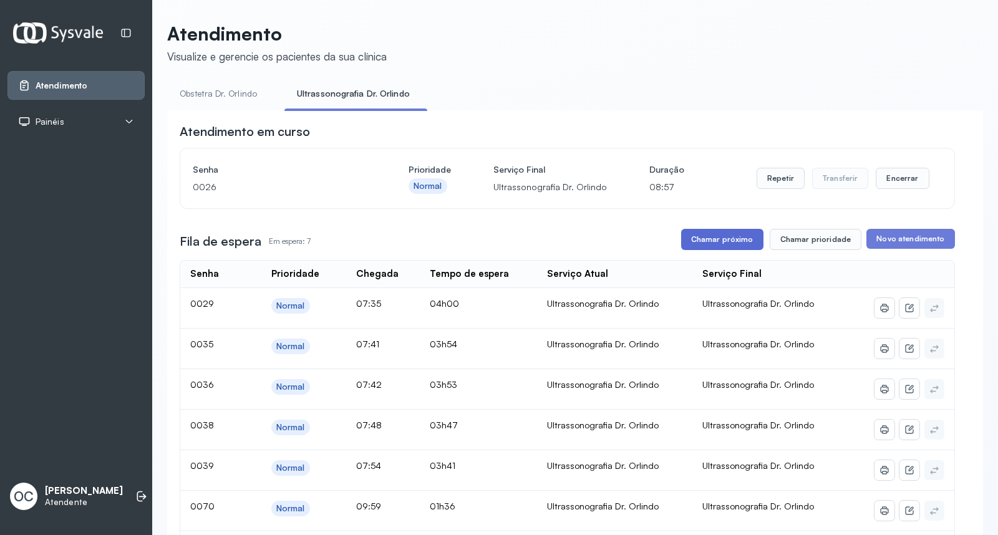
click at [733, 238] on button "Chamar próximo" at bounding box center [722, 239] width 82 height 21
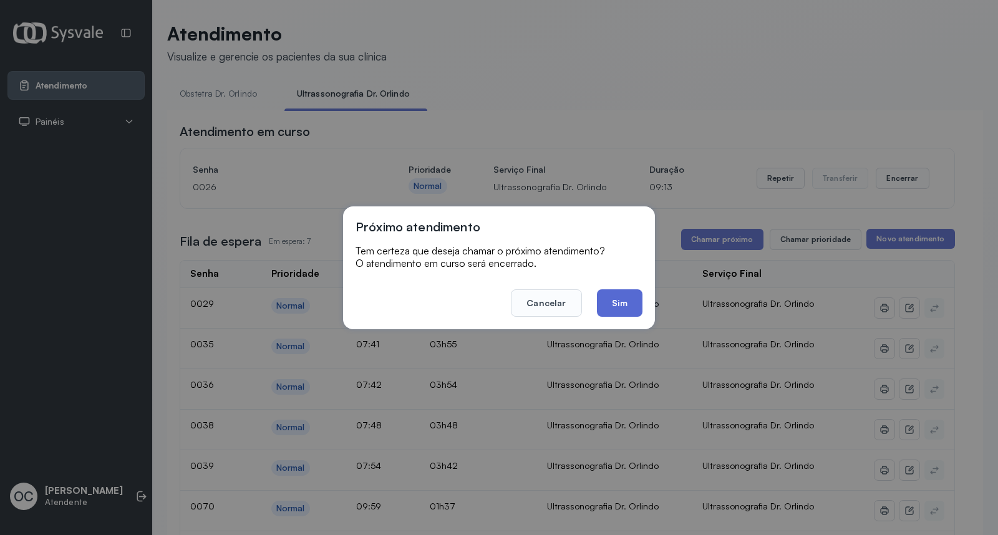
click at [620, 302] on button "Sim" at bounding box center [620, 302] width 46 height 27
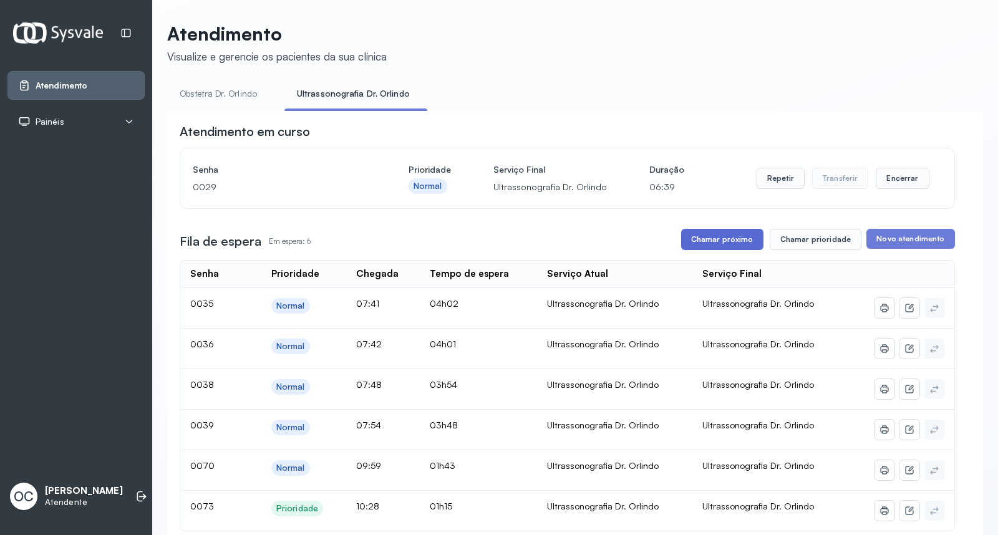
click at [727, 243] on button "Chamar próximo" at bounding box center [722, 239] width 82 height 21
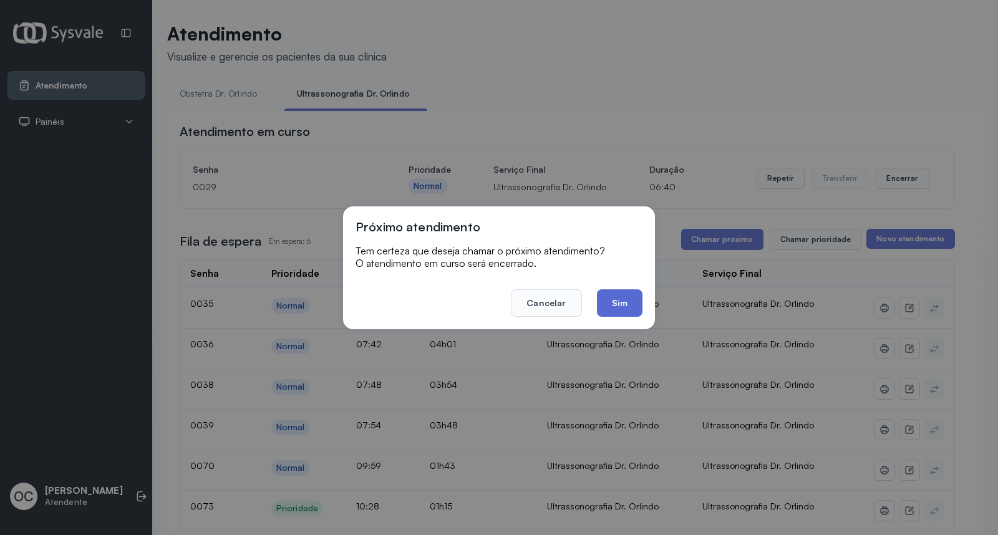
click at [625, 304] on button "Sim" at bounding box center [620, 302] width 46 height 27
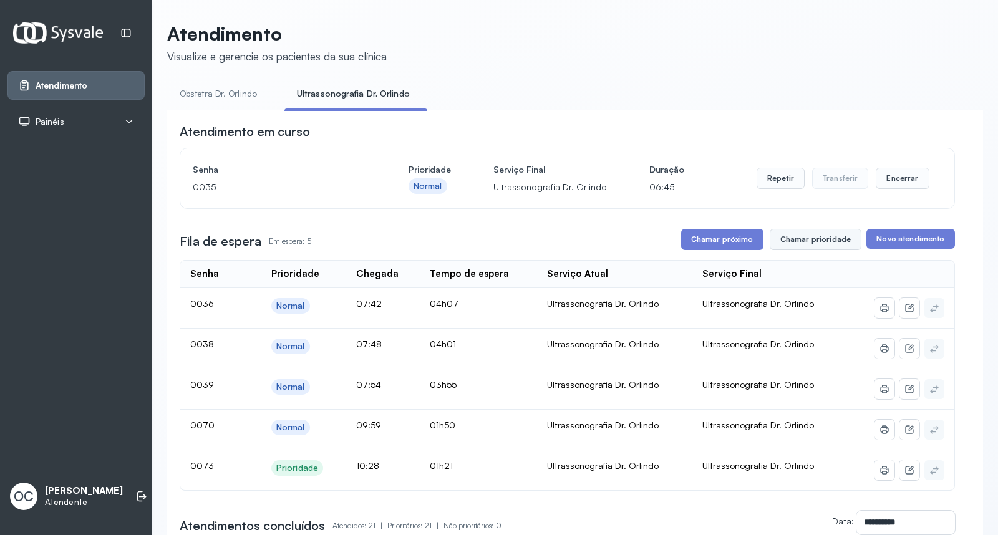
click at [795, 240] on button "Chamar prioridade" at bounding box center [816, 239] width 92 height 21
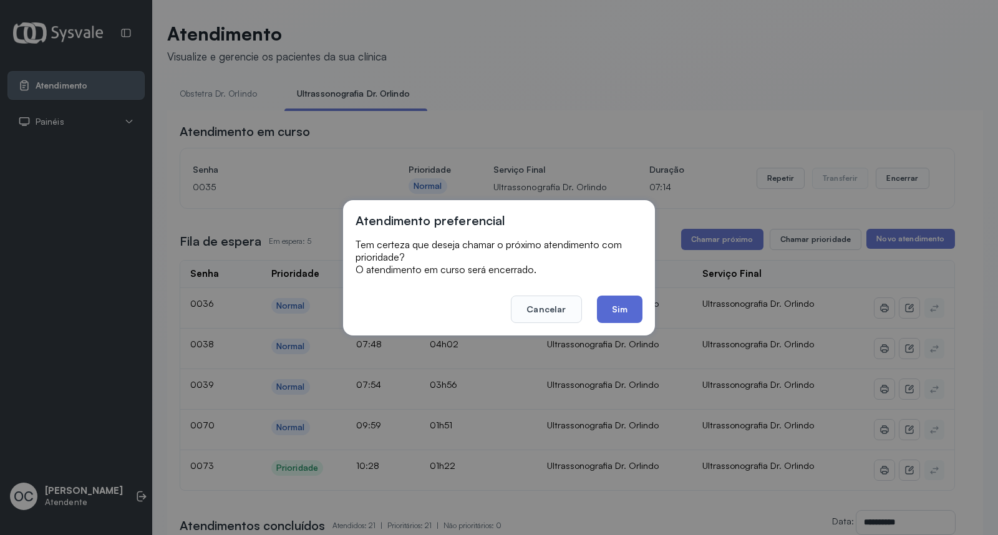
click at [624, 304] on button "Sim" at bounding box center [620, 309] width 46 height 27
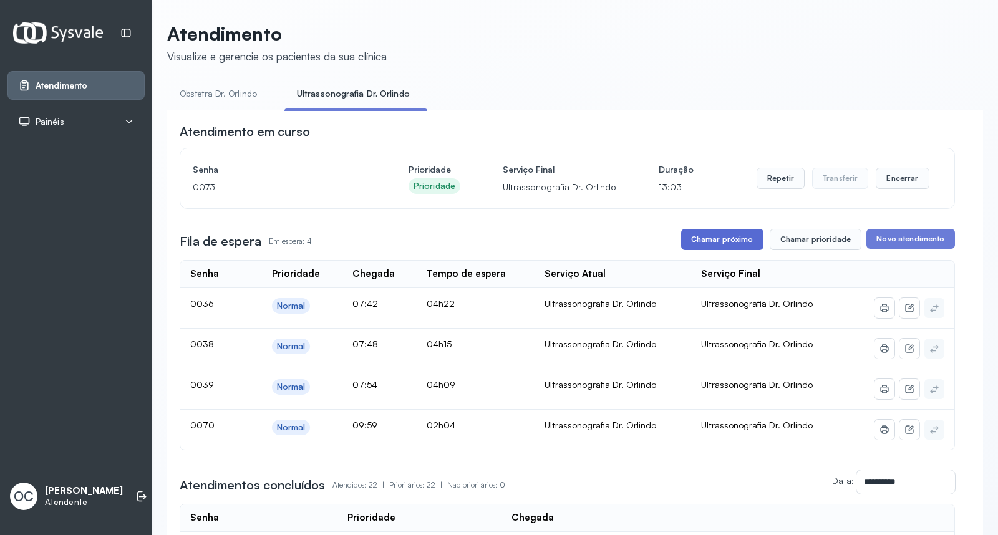
click at [697, 241] on button "Chamar próximo" at bounding box center [722, 239] width 82 height 21
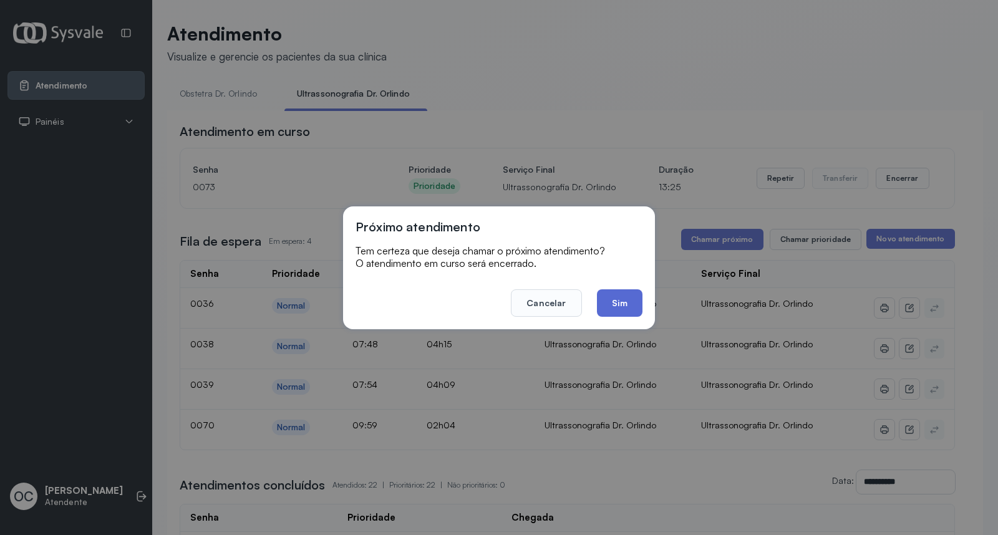
click at [626, 302] on button "Sim" at bounding box center [620, 302] width 46 height 27
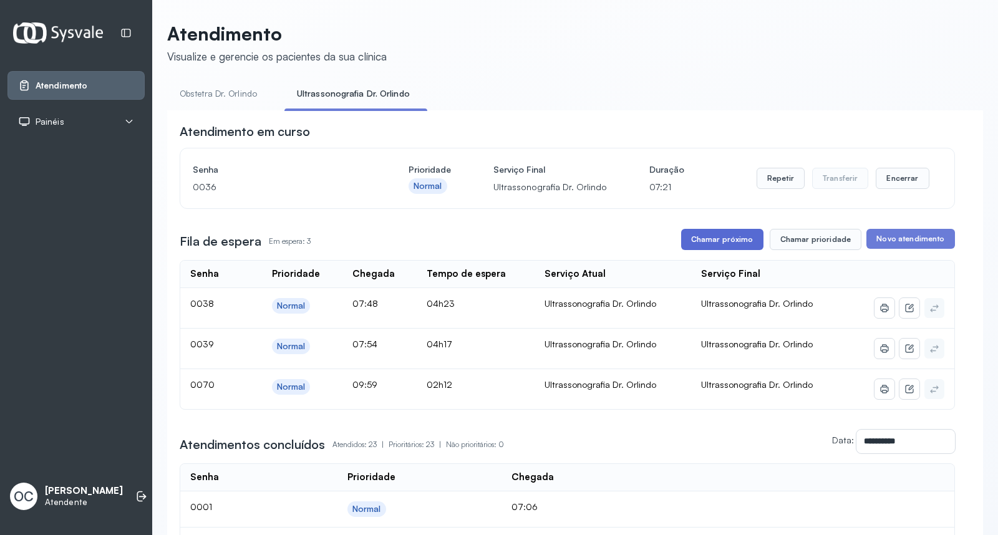
click at [727, 247] on button "Chamar próximo" at bounding box center [722, 239] width 82 height 21
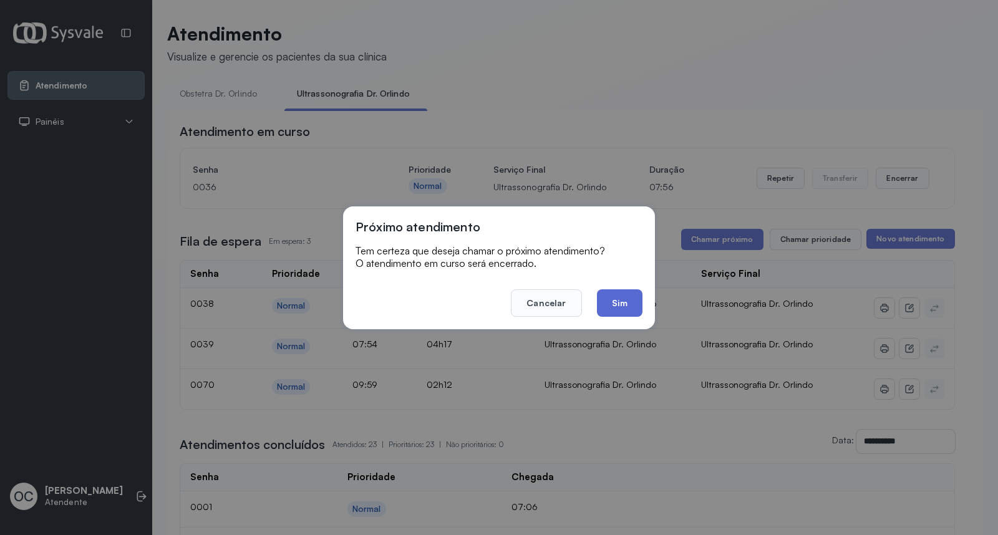
click at [626, 304] on button "Sim" at bounding box center [620, 302] width 46 height 27
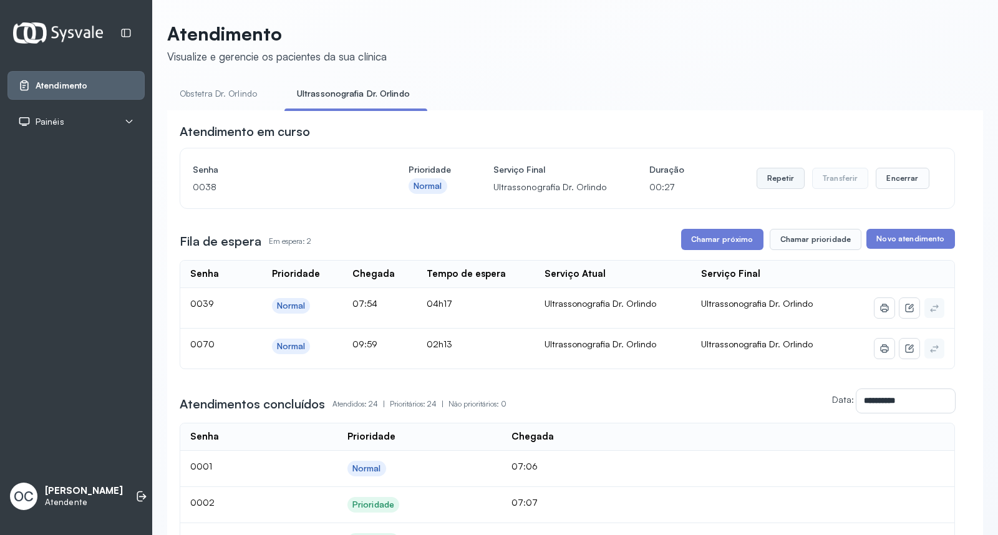
click at [775, 188] on button "Repetir" at bounding box center [781, 178] width 48 height 21
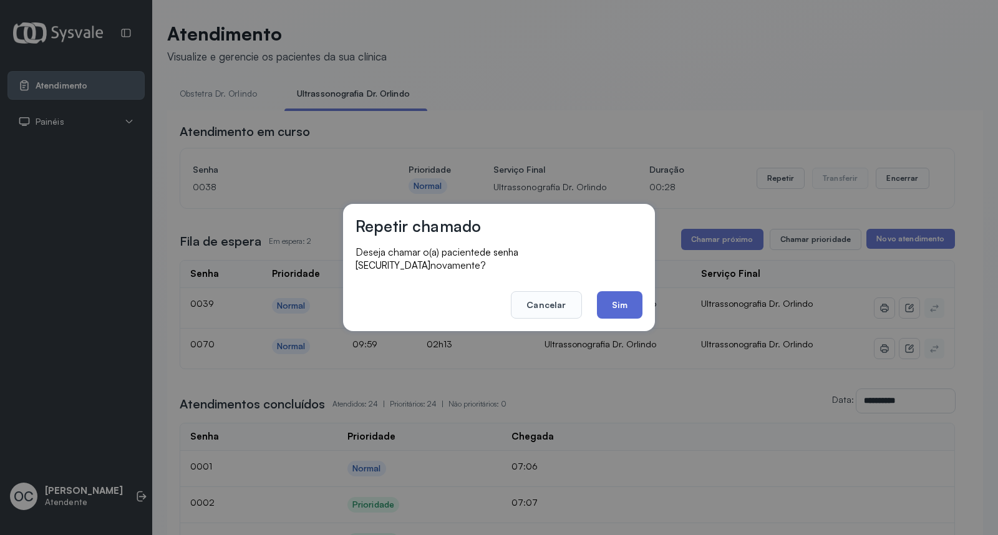
click at [606, 295] on button "Sim" at bounding box center [620, 304] width 46 height 27
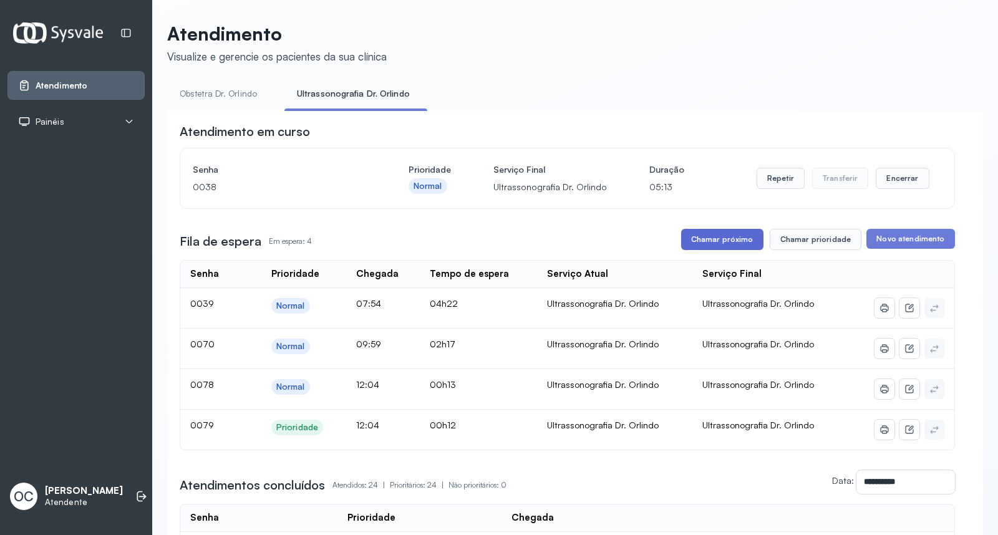
click at [722, 237] on button "Chamar próximo" at bounding box center [722, 239] width 82 height 21
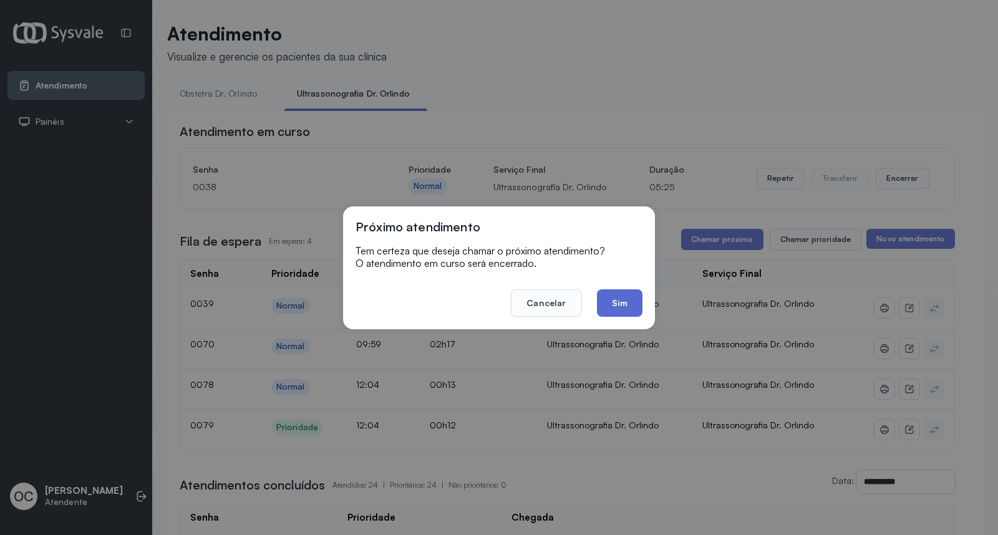
click at [616, 302] on button "Sim" at bounding box center [620, 302] width 46 height 27
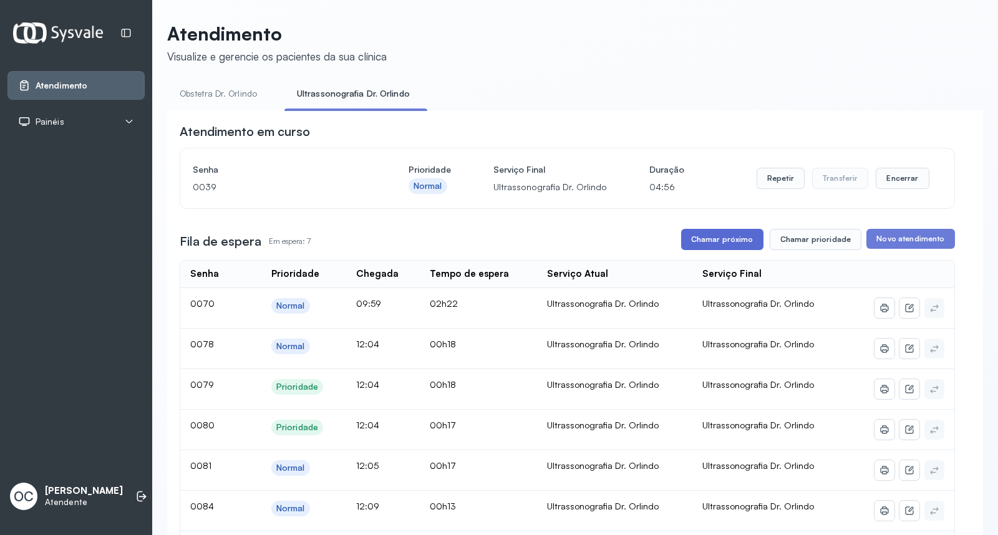
click at [724, 233] on button "Chamar próximo" at bounding box center [722, 239] width 82 height 21
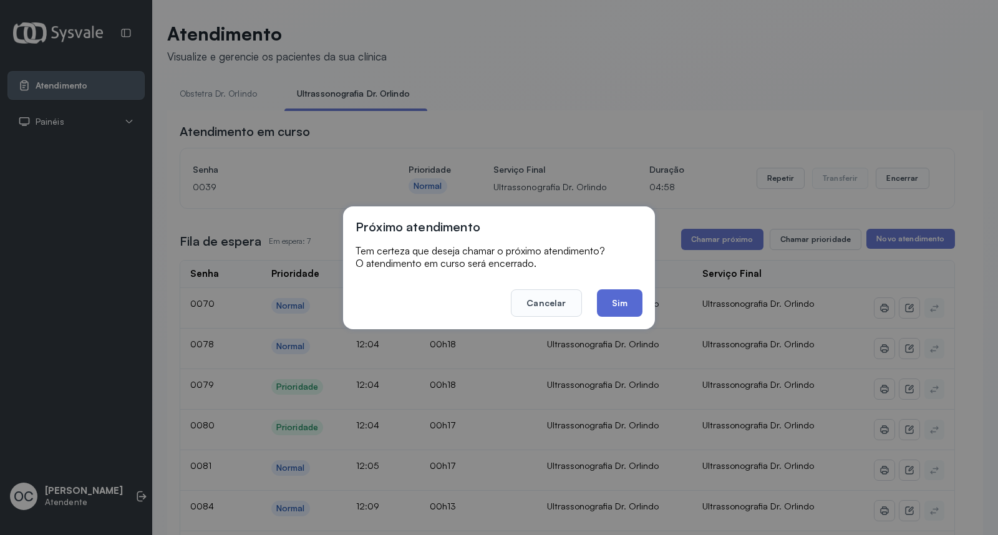
click at [616, 296] on button "Sim" at bounding box center [620, 302] width 46 height 27
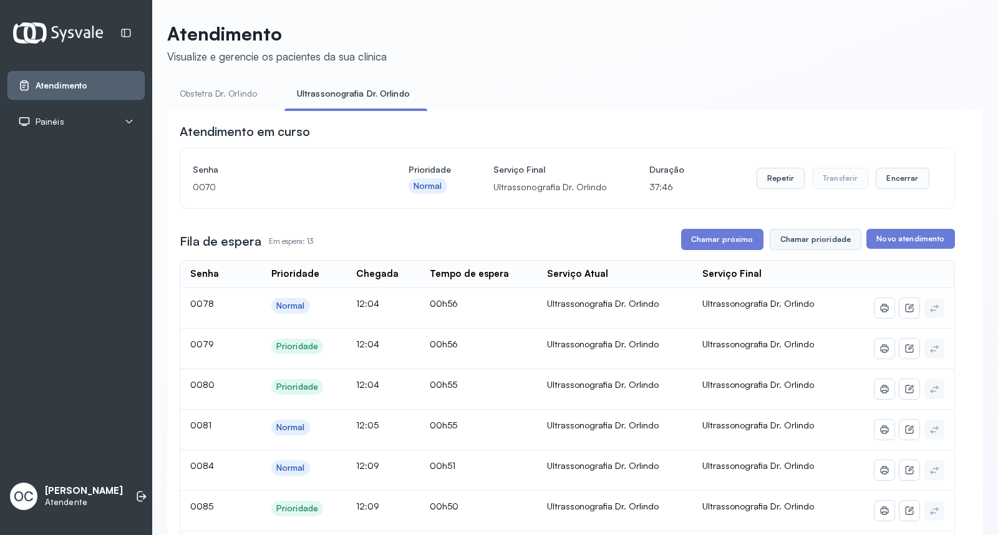
click at [805, 245] on button "Chamar prioridade" at bounding box center [816, 239] width 92 height 21
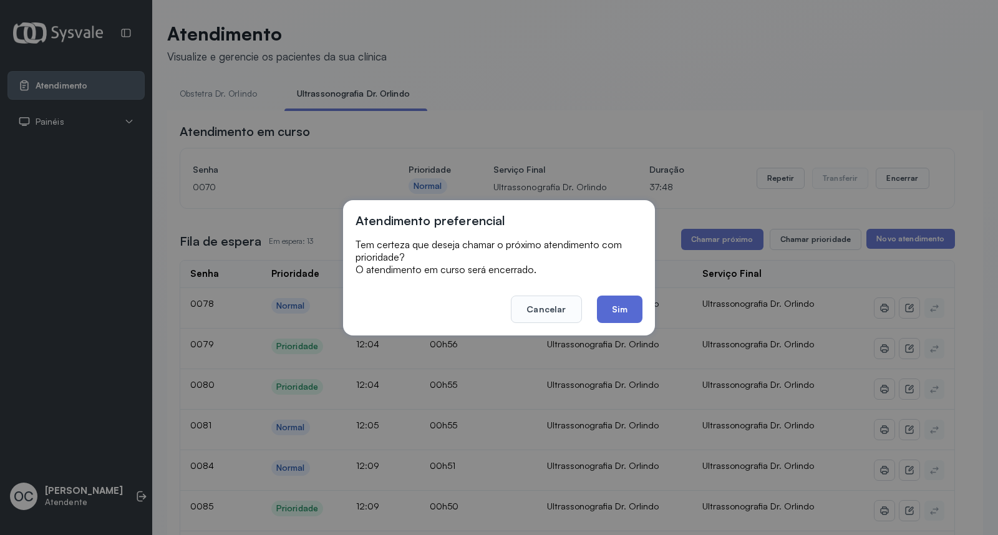
click at [622, 309] on button "Sim" at bounding box center [620, 309] width 46 height 27
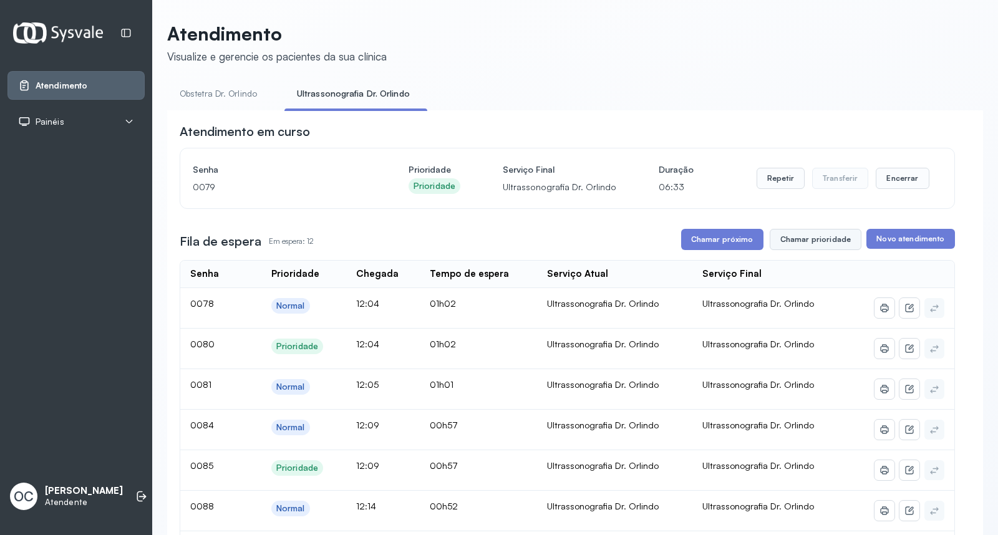
click at [805, 237] on button "Chamar prioridade" at bounding box center [816, 239] width 92 height 21
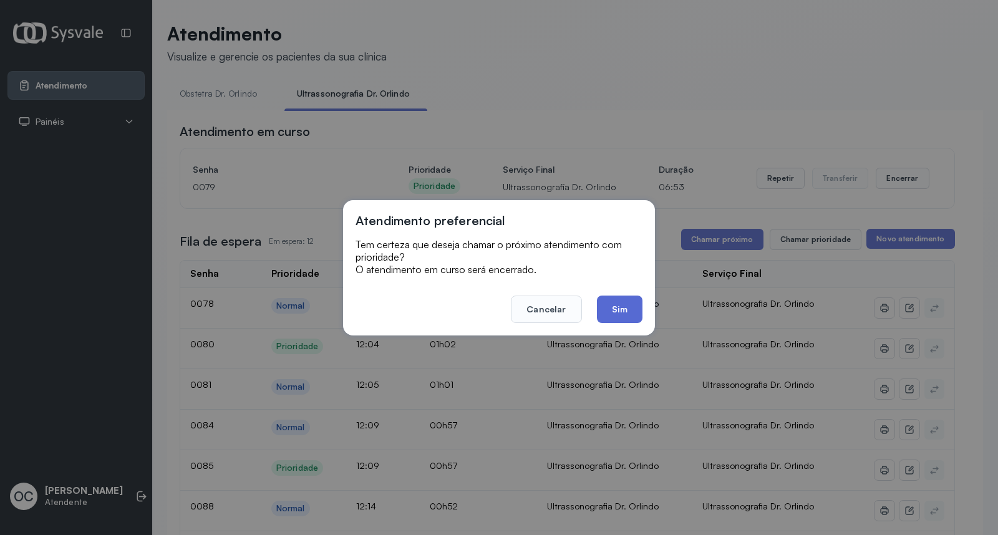
click at [615, 309] on button "Sim" at bounding box center [620, 309] width 46 height 27
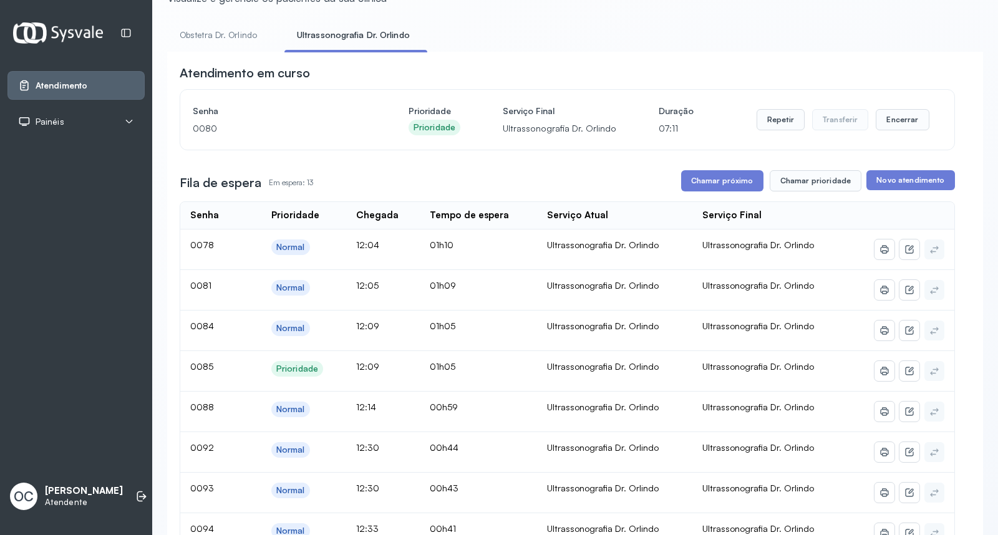
scroll to position [22, 0]
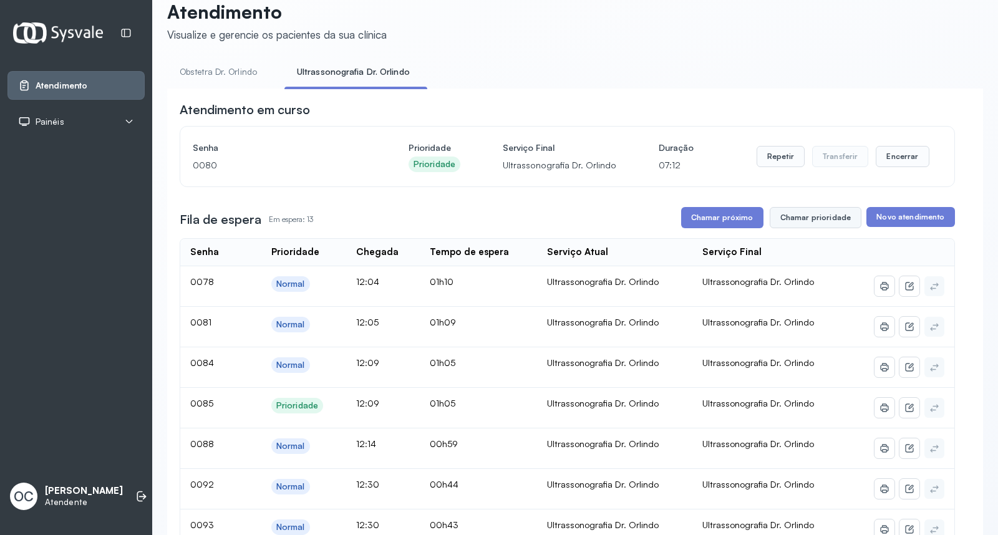
click at [825, 219] on button "Chamar prioridade" at bounding box center [816, 217] width 92 height 21
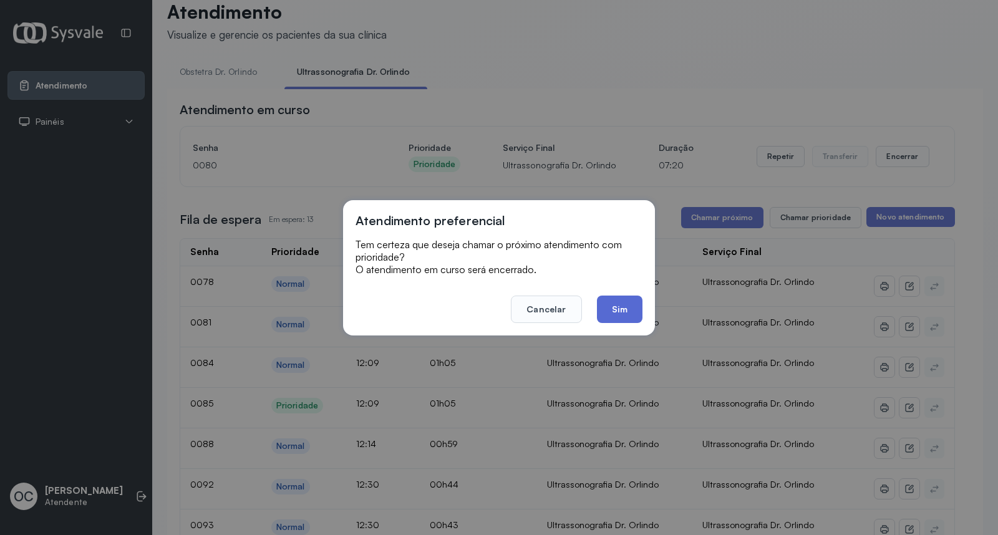
click at [615, 303] on button "Sim" at bounding box center [620, 309] width 46 height 27
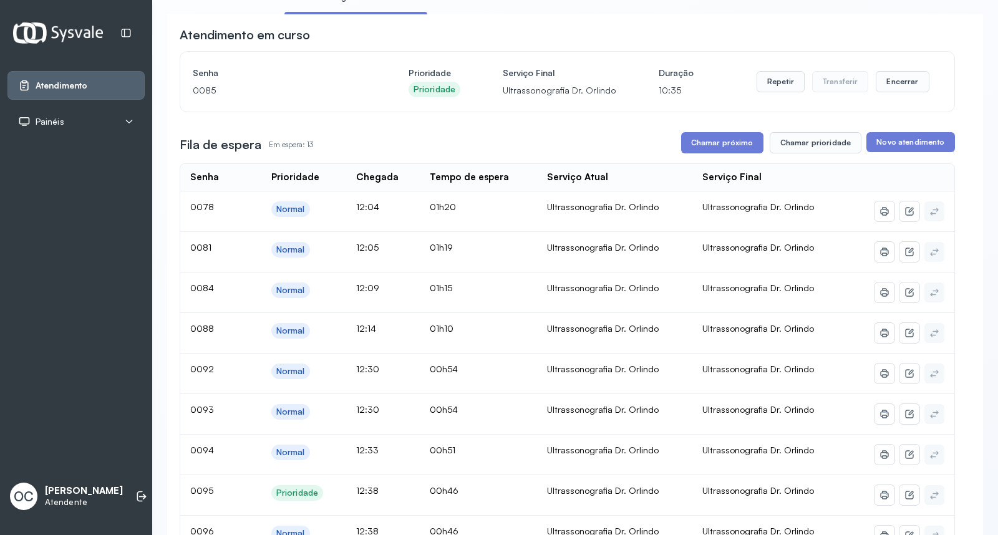
scroll to position [94, 0]
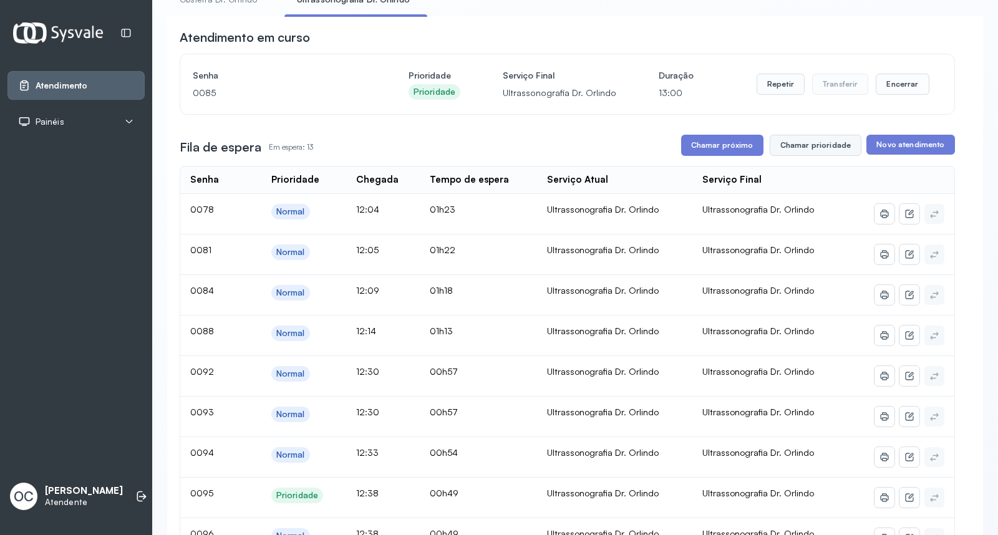
click at [811, 148] on button "Chamar prioridade" at bounding box center [816, 145] width 92 height 21
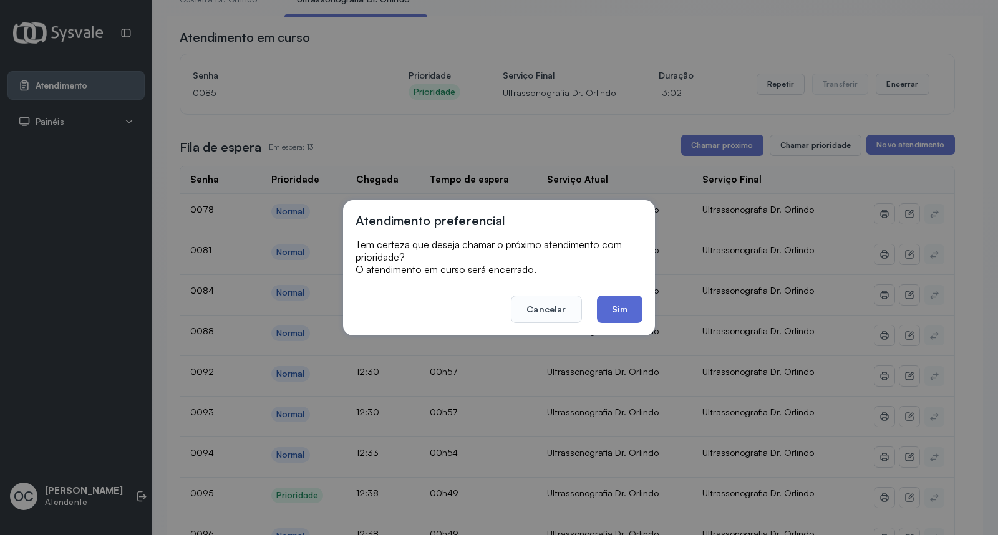
click at [619, 307] on button "Sim" at bounding box center [620, 309] width 46 height 27
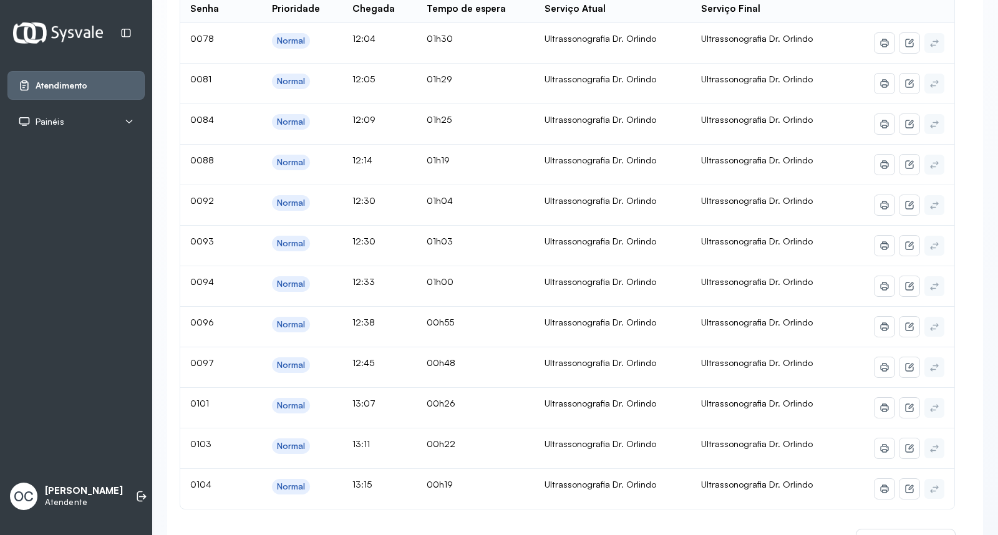
scroll to position [0, 0]
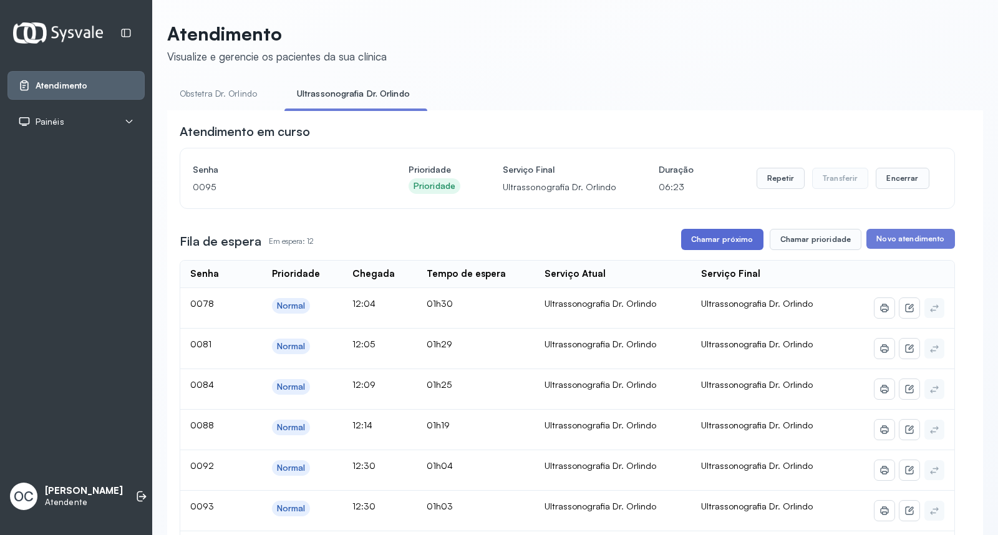
click at [715, 241] on button "Chamar próximo" at bounding box center [722, 239] width 82 height 21
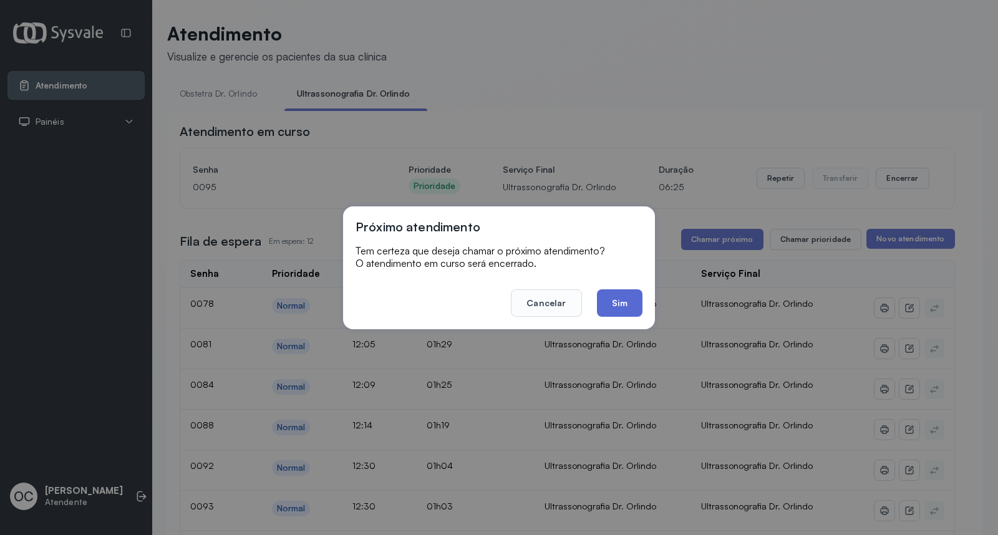
click at [619, 301] on button "Sim" at bounding box center [620, 302] width 46 height 27
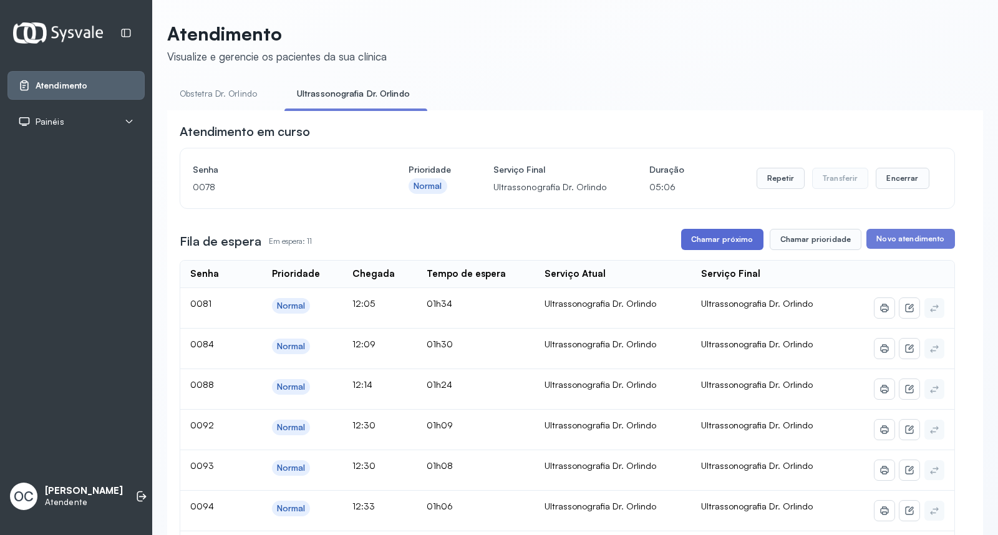
click at [708, 238] on button "Chamar próximo" at bounding box center [722, 239] width 82 height 21
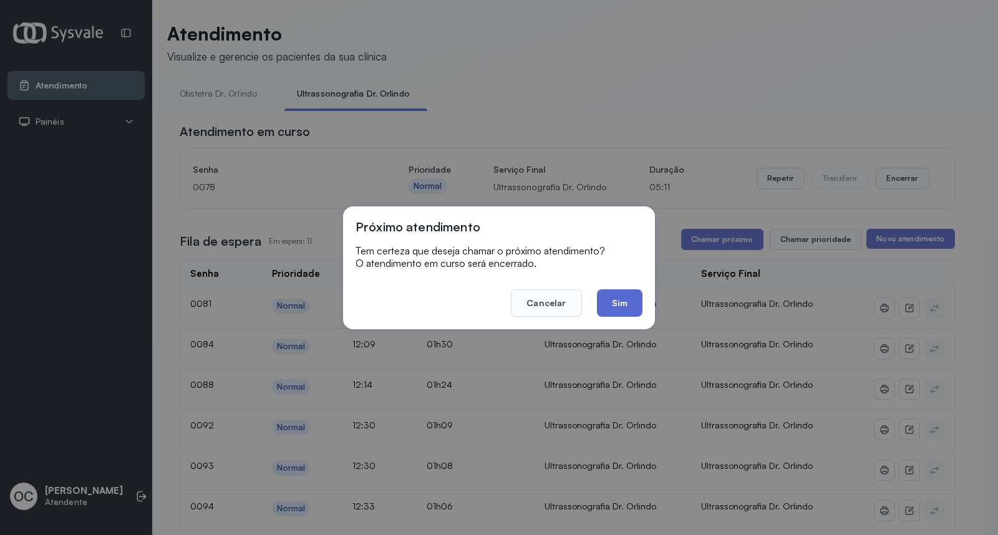
click at [622, 299] on button "Sim" at bounding box center [620, 302] width 46 height 27
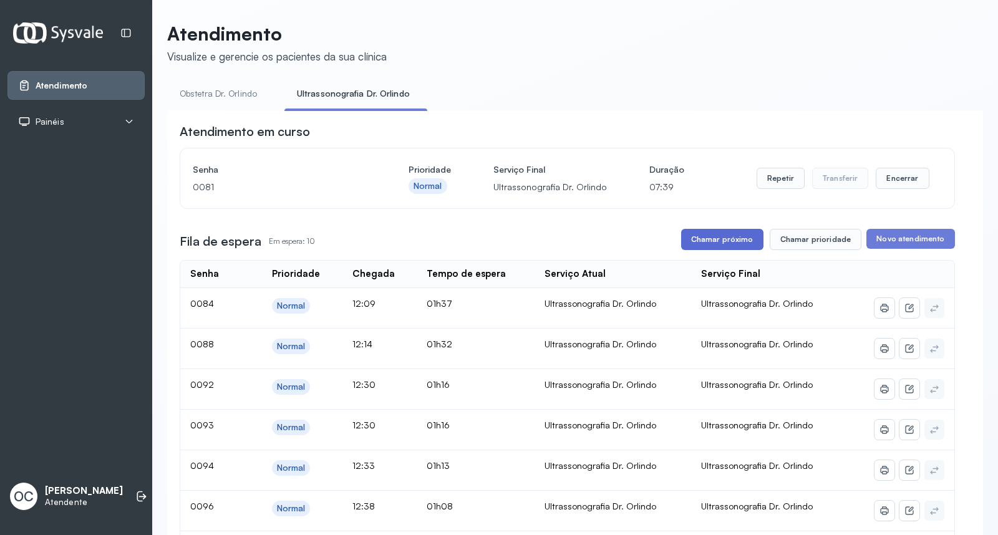
click at [730, 231] on button "Chamar próximo" at bounding box center [722, 239] width 82 height 21
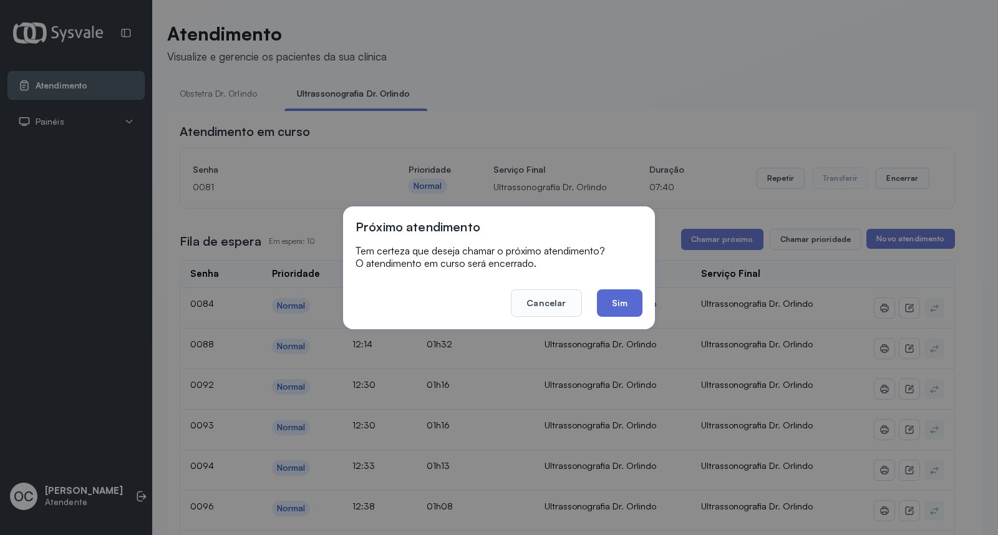
click at [626, 296] on button "Sim" at bounding box center [620, 302] width 46 height 27
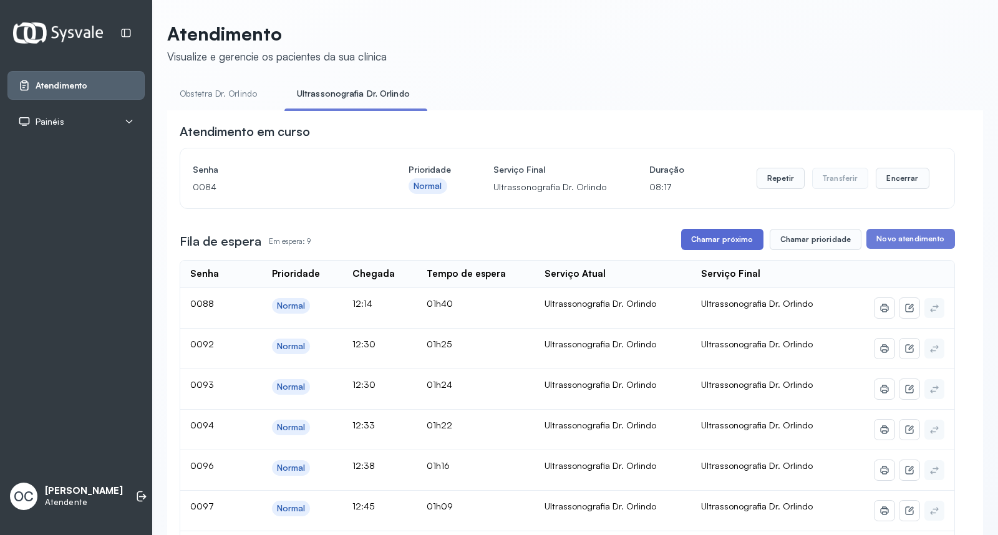
click at [707, 235] on button "Chamar próximo" at bounding box center [722, 239] width 82 height 21
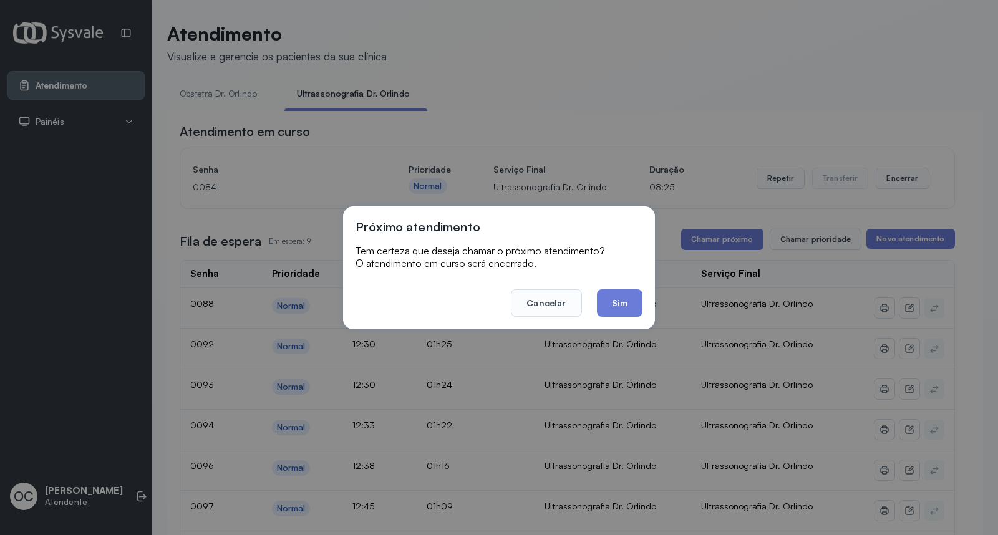
click at [588, 298] on footer "Cancelar Sim" at bounding box center [499, 294] width 287 height 45
click at [632, 302] on button "Sim" at bounding box center [620, 302] width 46 height 27
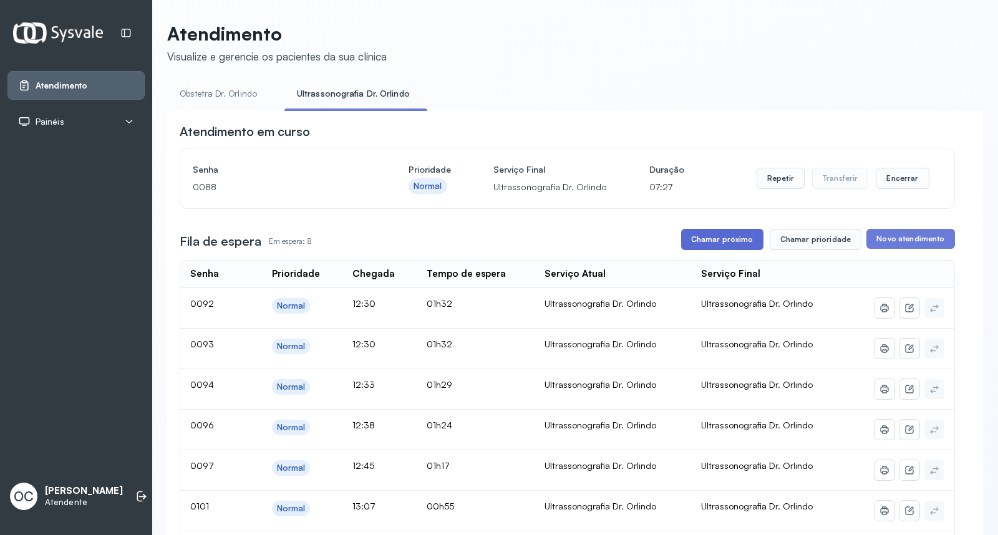
click at [703, 243] on button "Chamar próximo" at bounding box center [722, 239] width 82 height 21
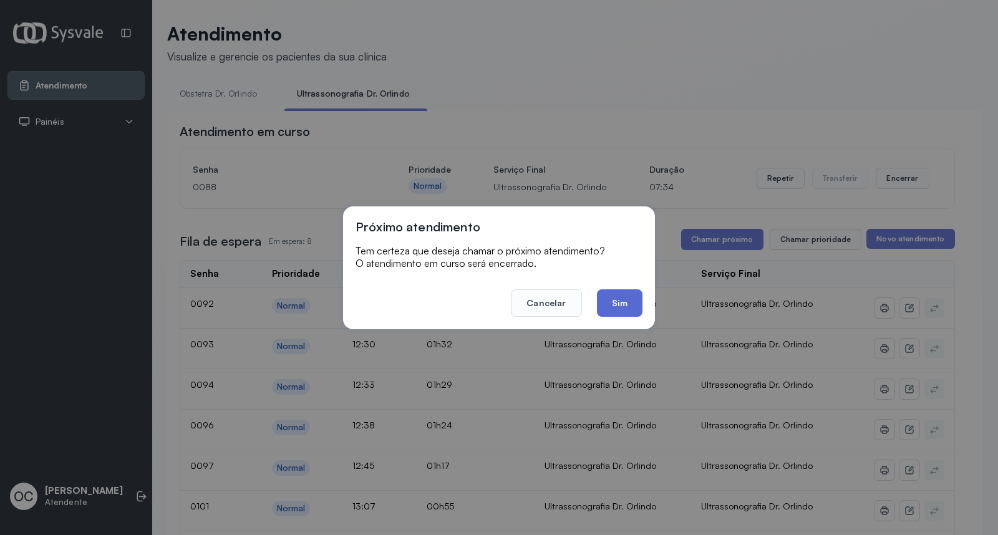
click at [622, 301] on button "Sim" at bounding box center [620, 302] width 46 height 27
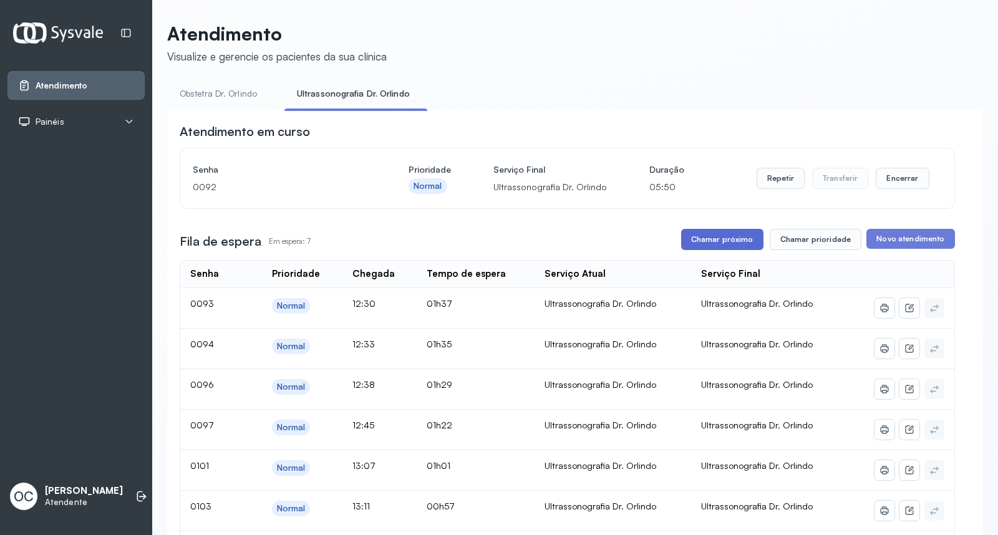
click at [727, 246] on button "Chamar próximo" at bounding box center [722, 239] width 82 height 21
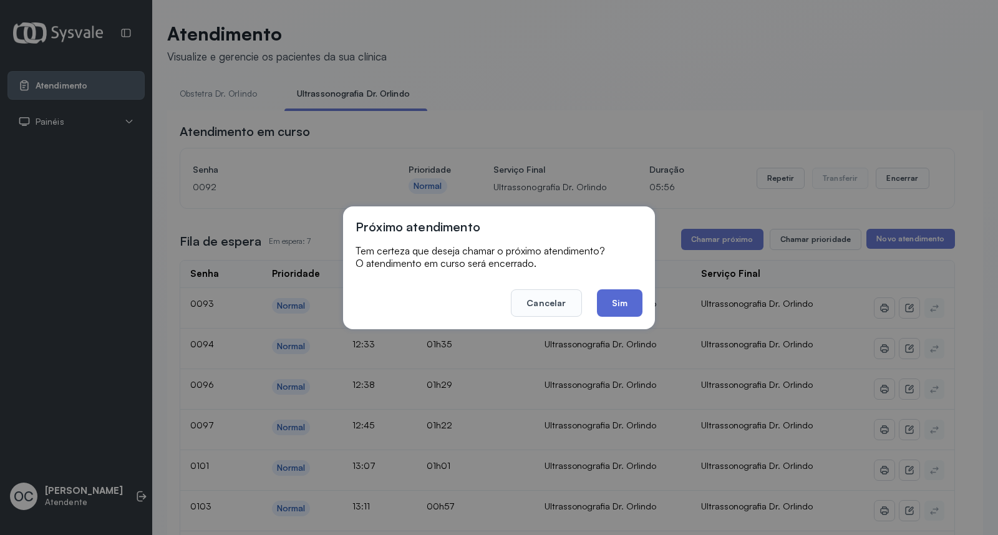
click at [624, 302] on button "Sim" at bounding box center [620, 302] width 46 height 27
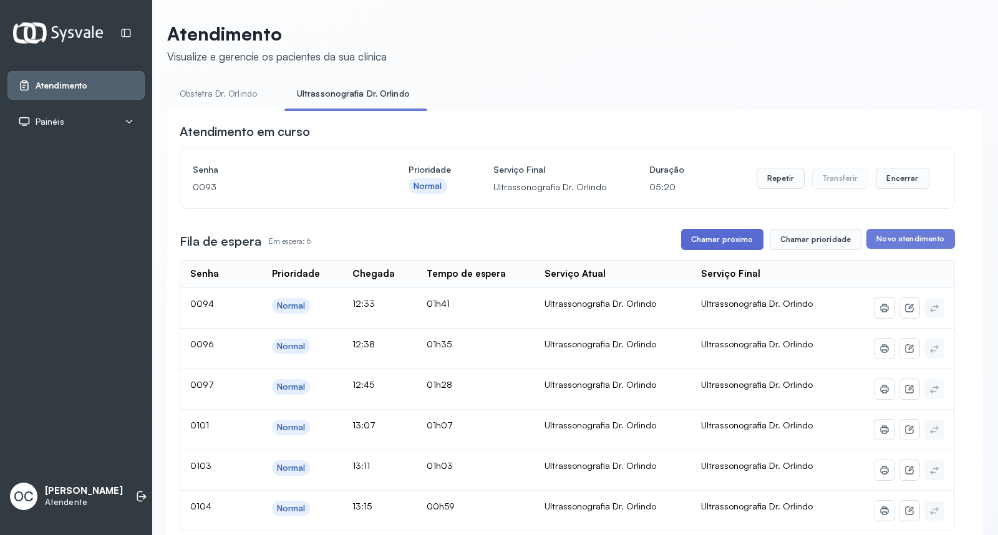
click at [728, 239] on button "Chamar próximo" at bounding box center [722, 239] width 82 height 21
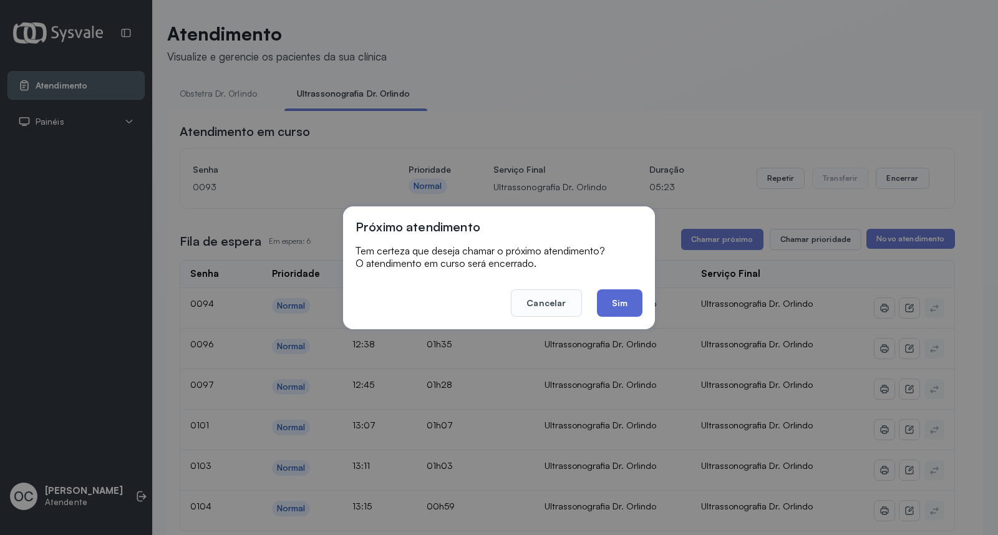
click at [622, 296] on button "Sim" at bounding box center [620, 302] width 46 height 27
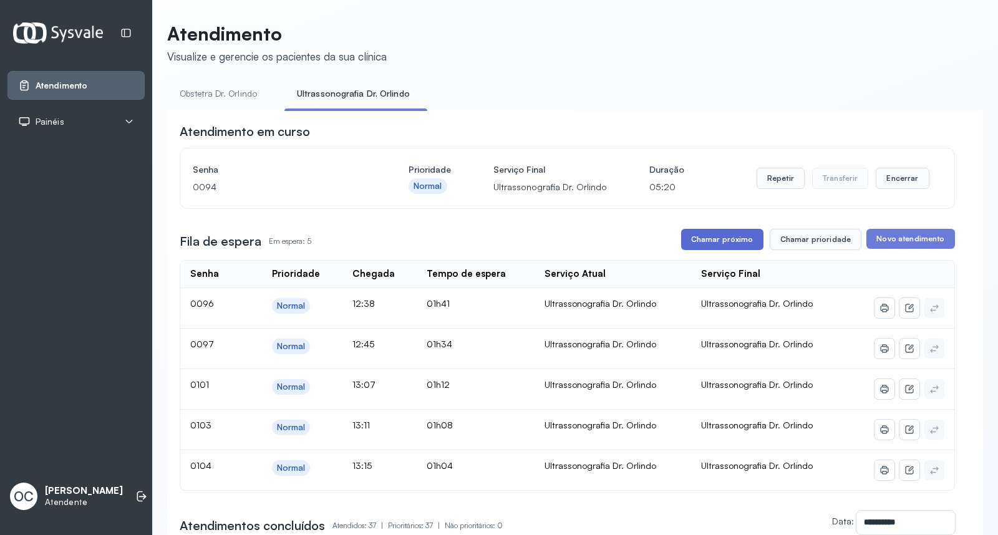
click at [728, 244] on button "Chamar próximo" at bounding box center [722, 239] width 82 height 21
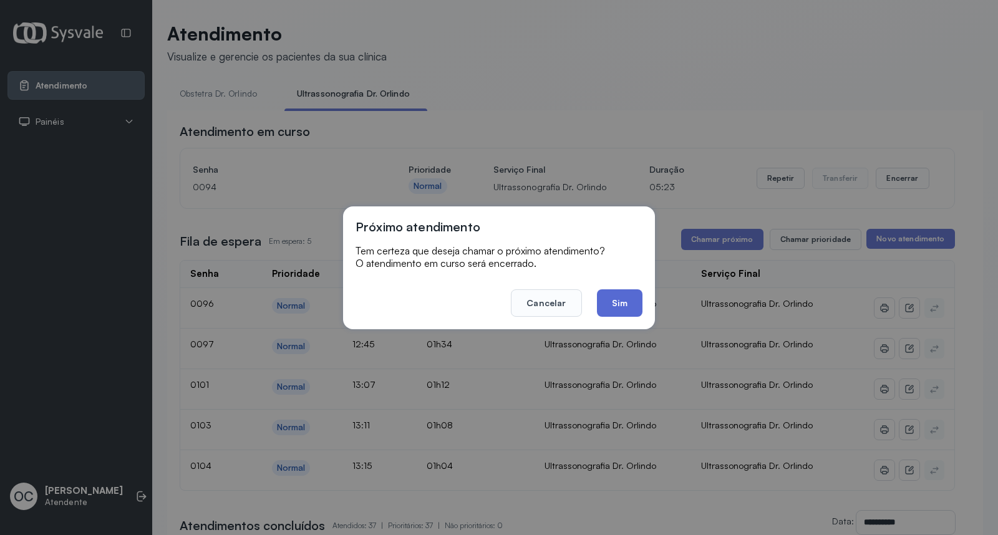
click at [616, 302] on button "Sim" at bounding box center [620, 302] width 46 height 27
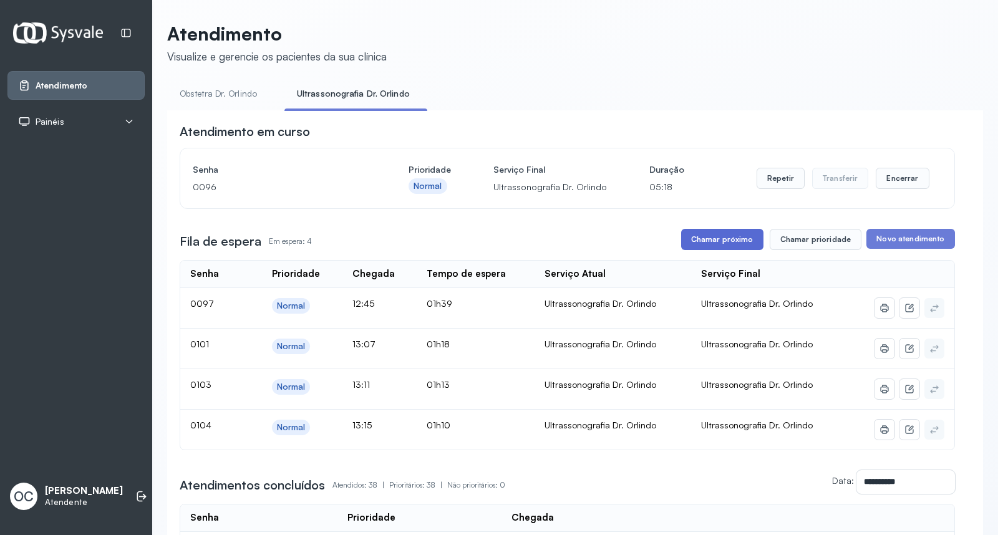
click at [738, 238] on button "Chamar próximo" at bounding box center [722, 239] width 82 height 21
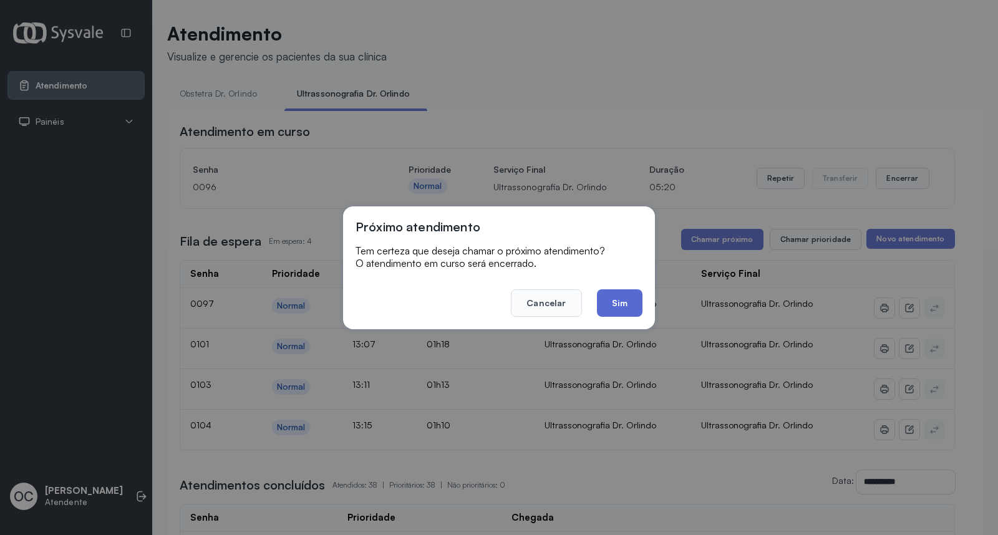
click at [621, 299] on button "Sim" at bounding box center [620, 302] width 46 height 27
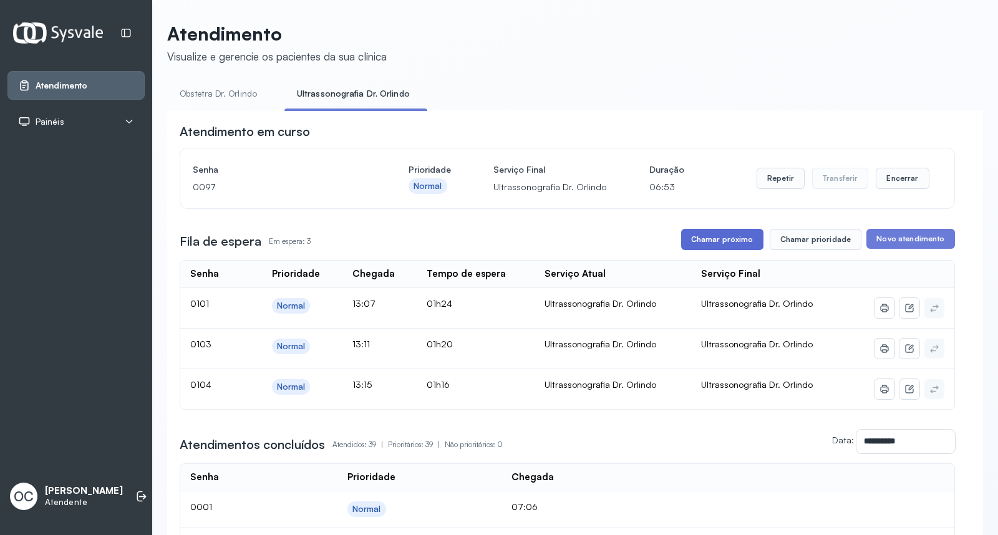
click at [715, 237] on button "Chamar próximo" at bounding box center [722, 239] width 82 height 21
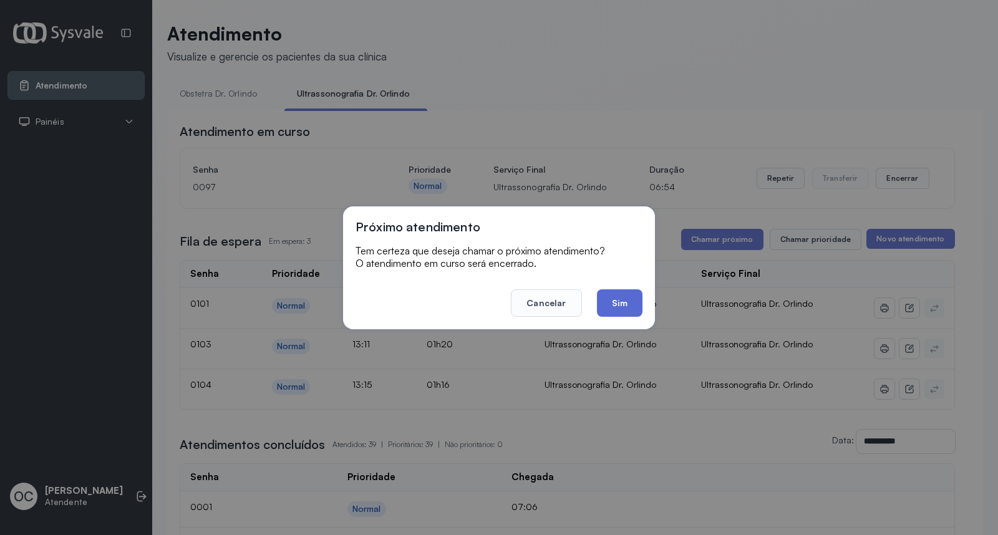
click at [622, 304] on button "Sim" at bounding box center [620, 302] width 46 height 27
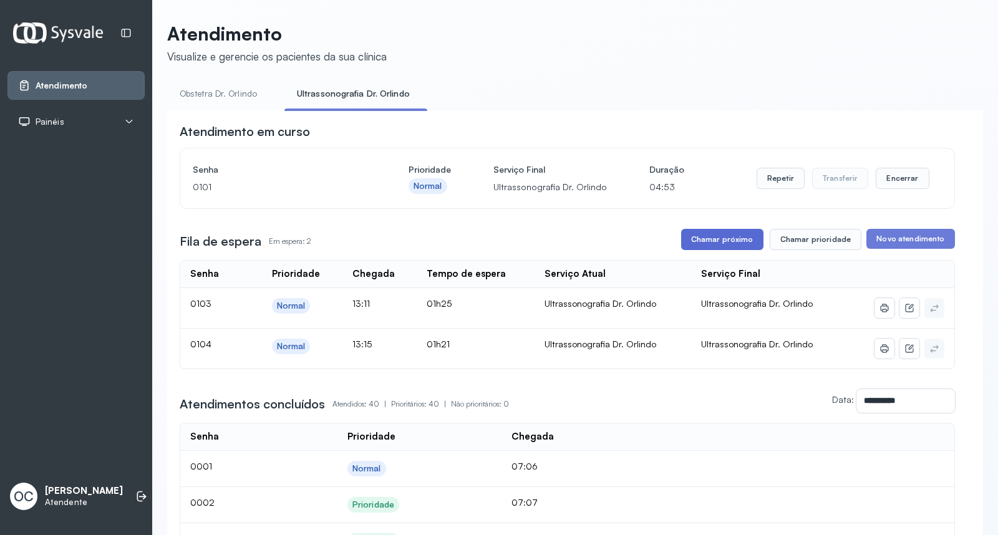
click at [730, 240] on button "Chamar próximo" at bounding box center [722, 239] width 82 height 21
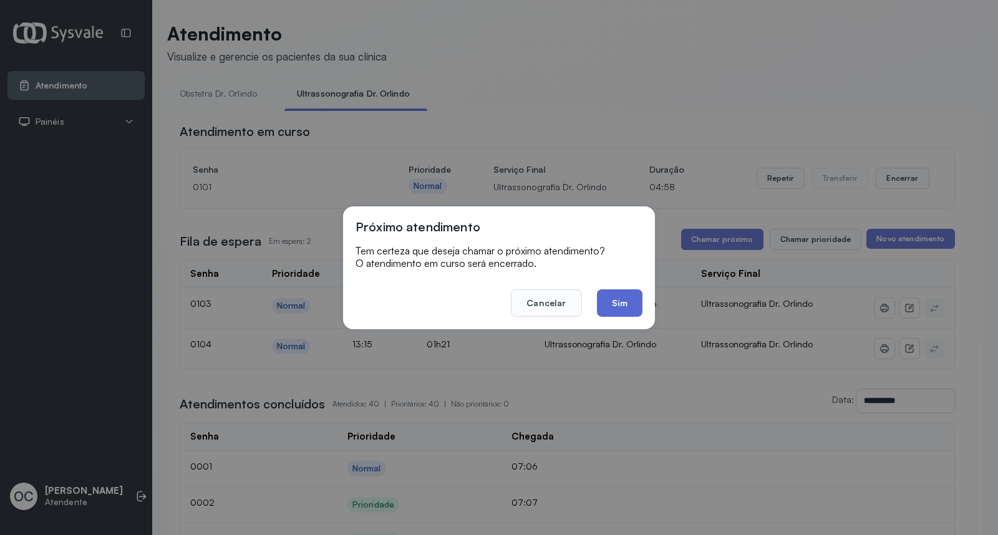
click at [619, 301] on button "Sim" at bounding box center [620, 302] width 46 height 27
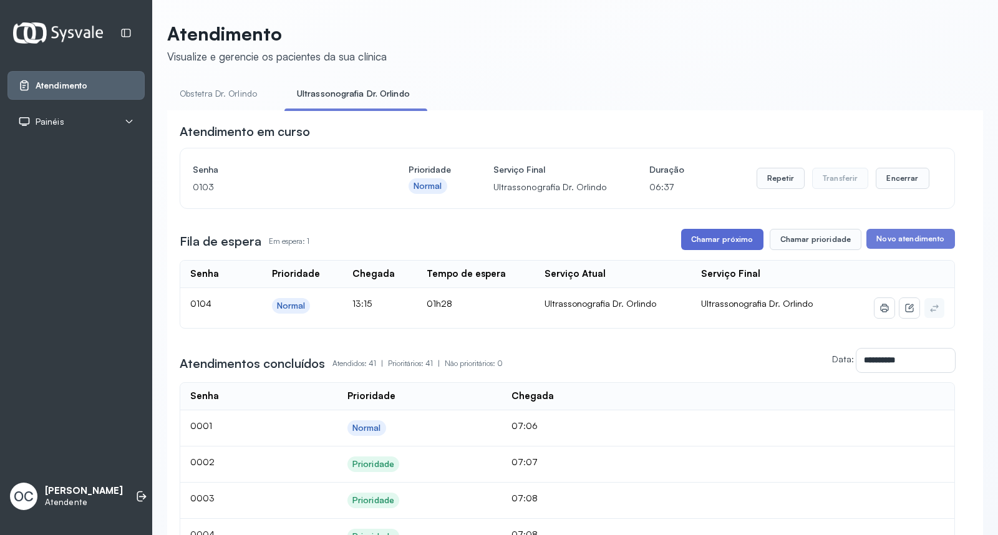
click at [733, 244] on button "Chamar próximo" at bounding box center [722, 239] width 82 height 21
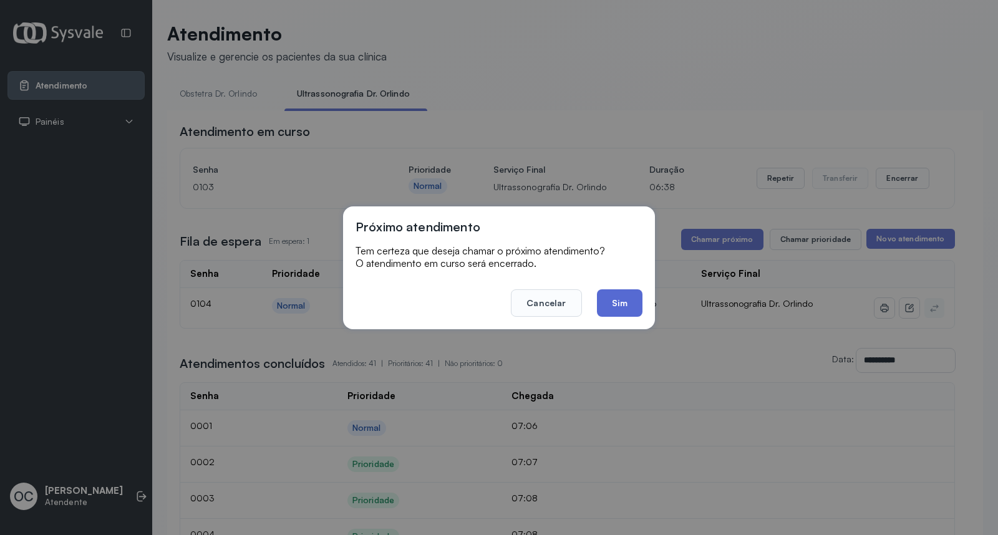
click at [622, 301] on button "Sim" at bounding box center [620, 302] width 46 height 27
